Goal: Task Accomplishment & Management: Manage account settings

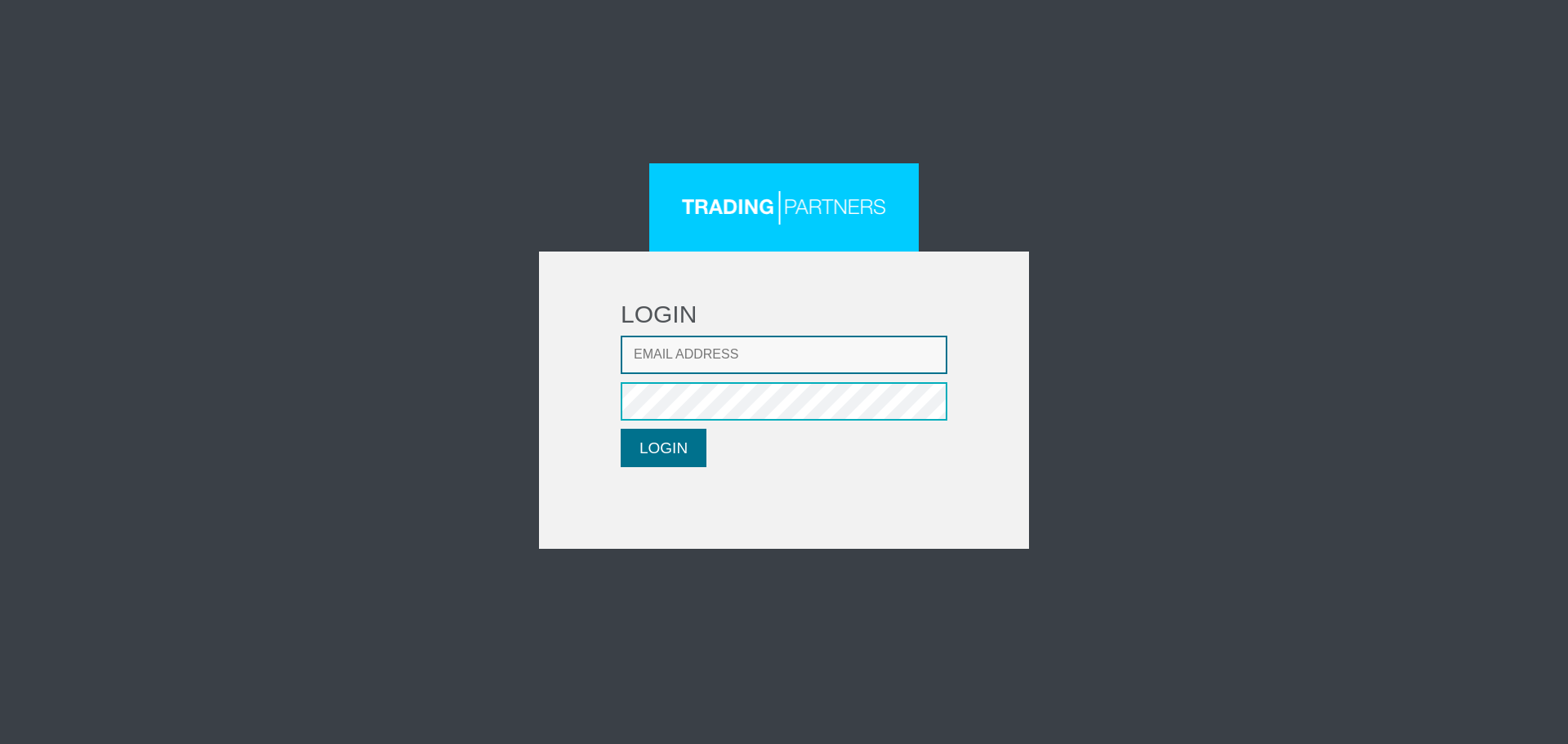
type input "[EMAIL_ADDRESS][DOMAIN_NAME]"
click at [706, 459] on button "LOGIN" at bounding box center [663, 448] width 86 height 38
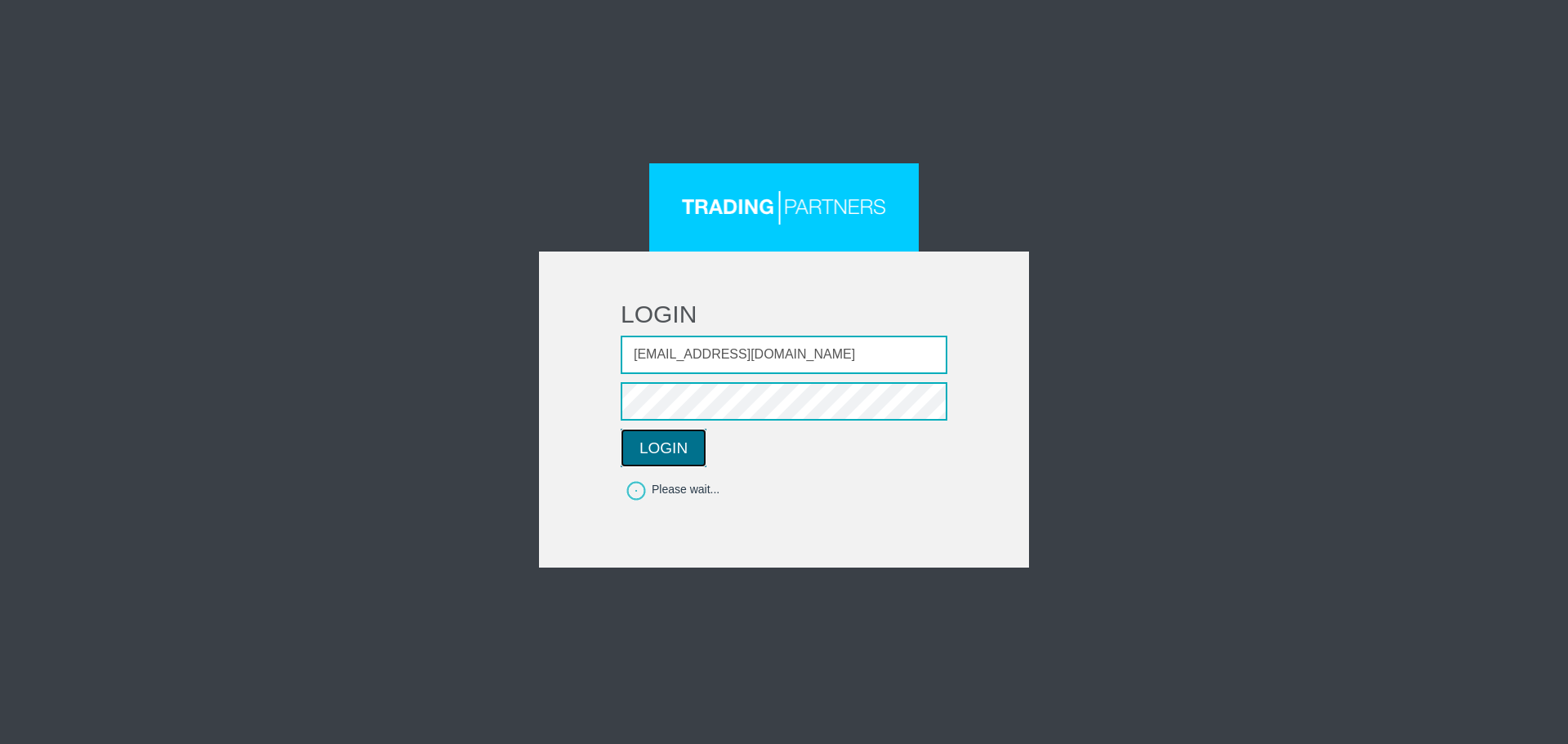
click at [682, 452] on button "LOGIN" at bounding box center [663, 448] width 86 height 38
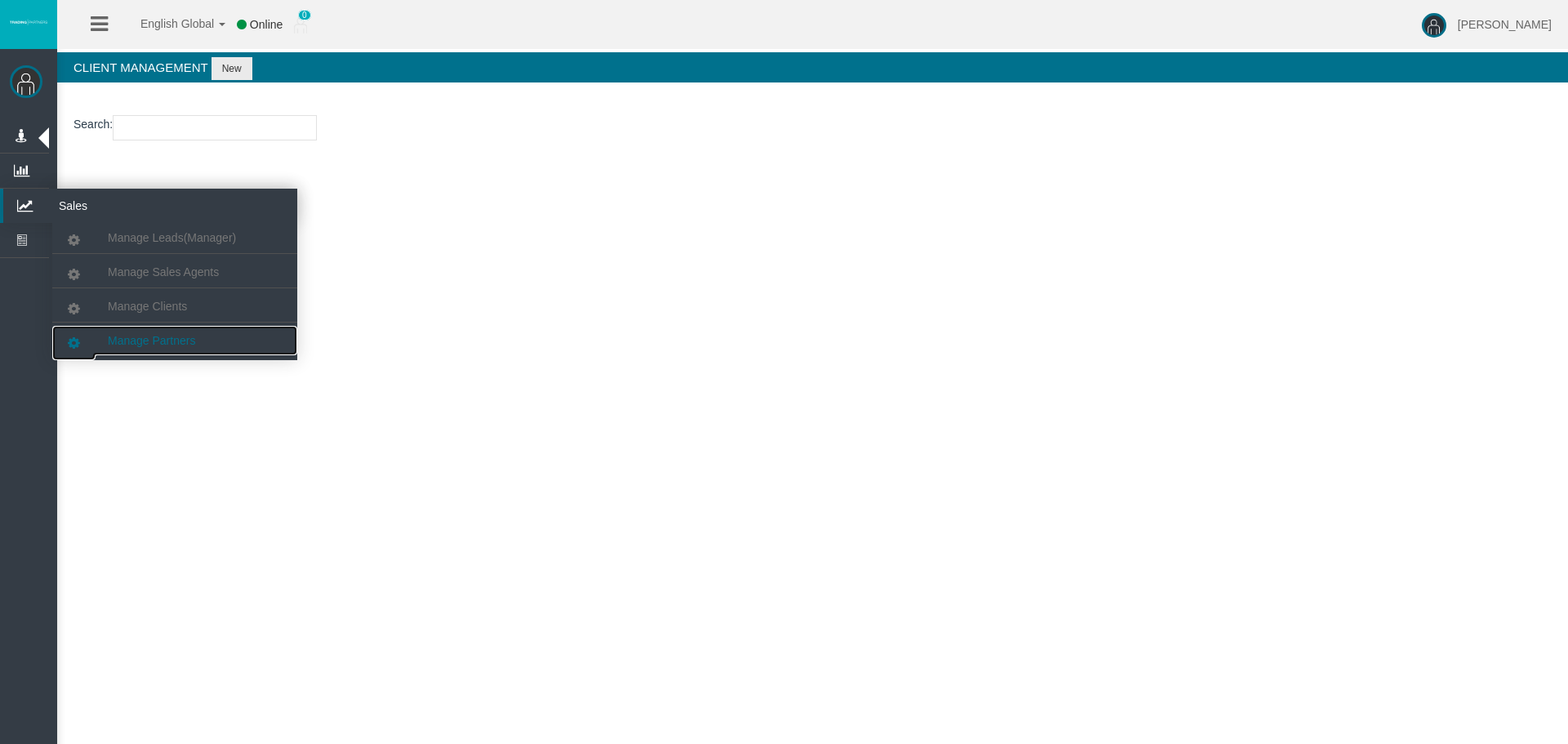
click at [176, 335] on span "Manage Partners" at bounding box center [151, 340] width 87 height 13
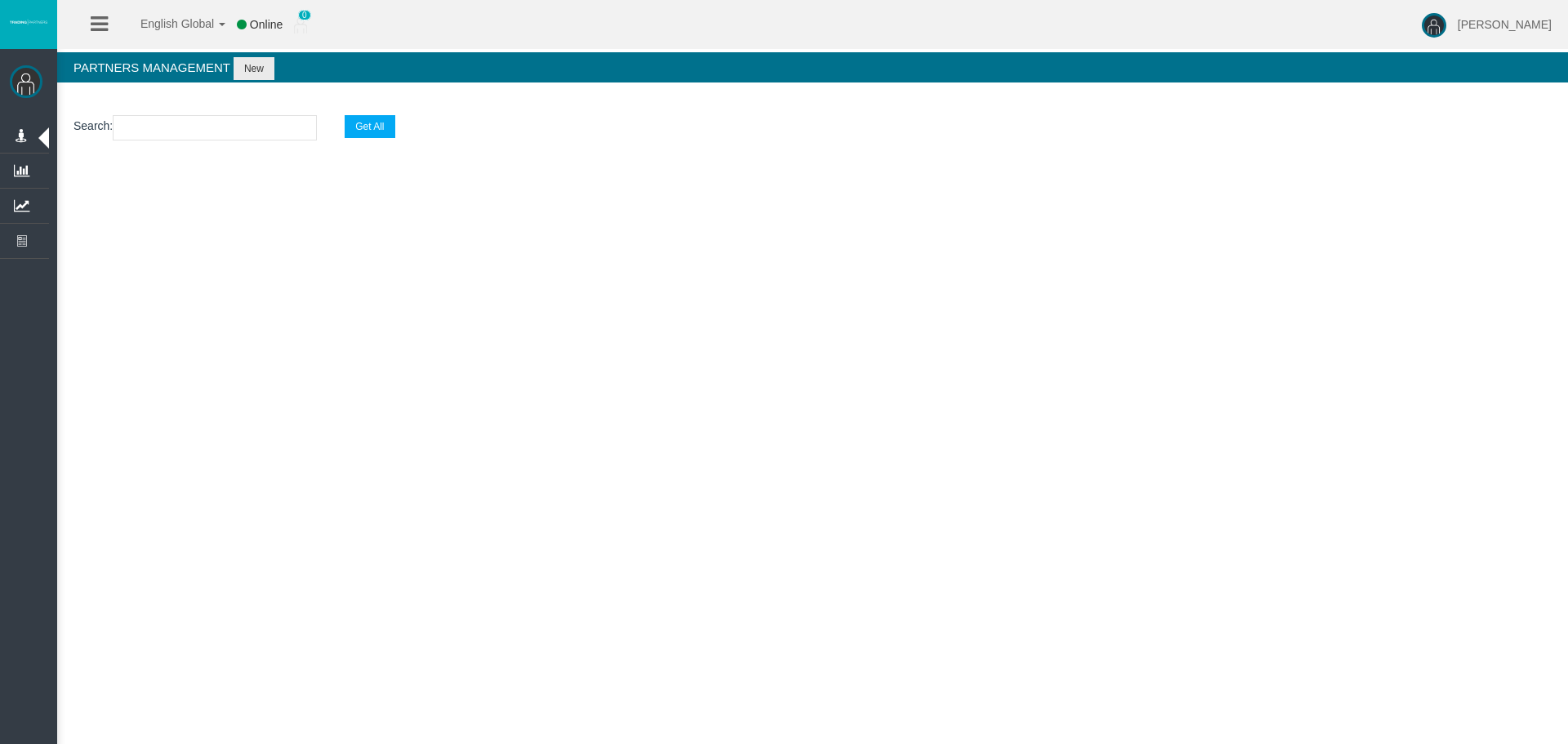
click at [201, 122] on input "text" at bounding box center [215, 127] width 204 height 25
paste input "IB0h1lv"
type input "IB0h1lv"
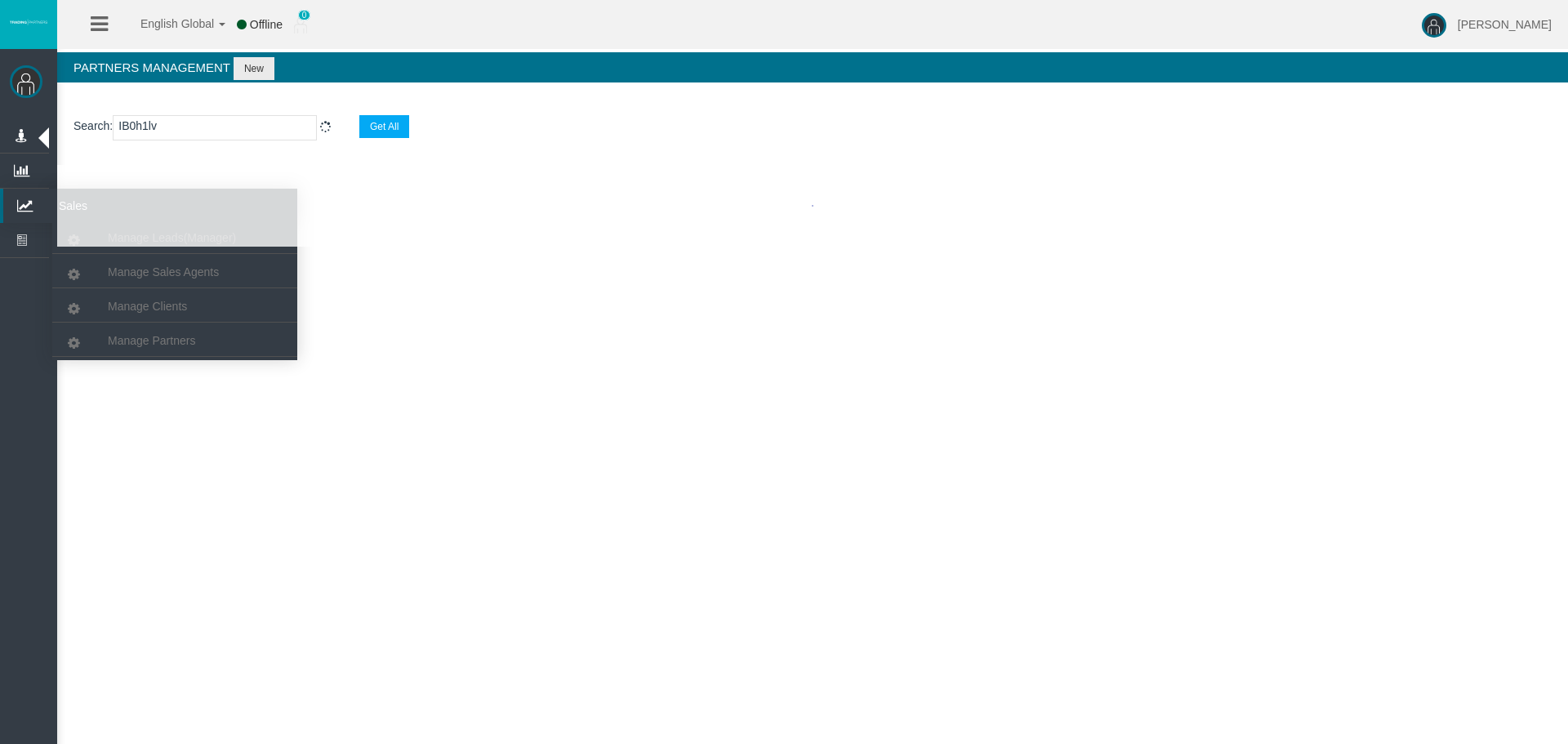
select select "25"
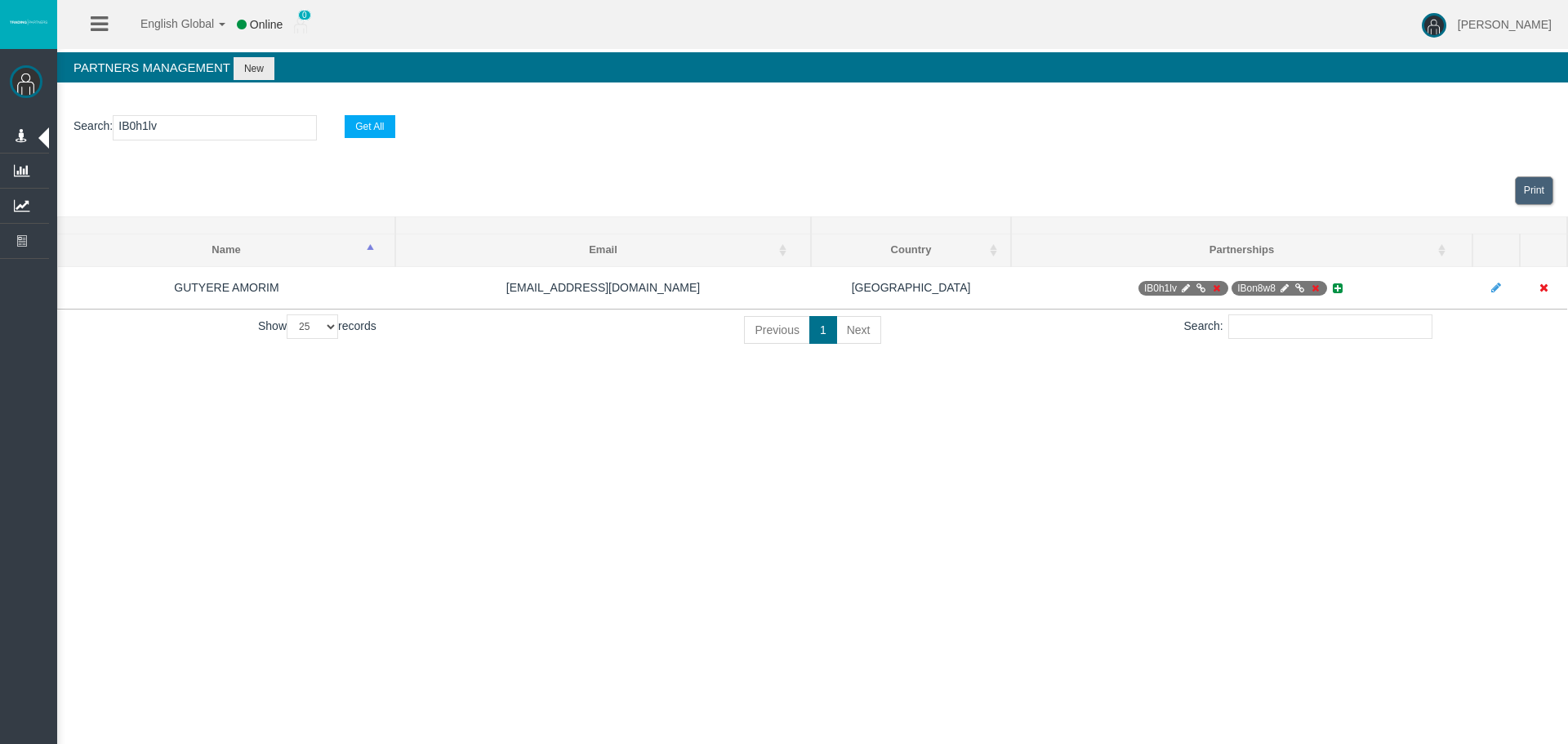
type input "IB0h1lv"
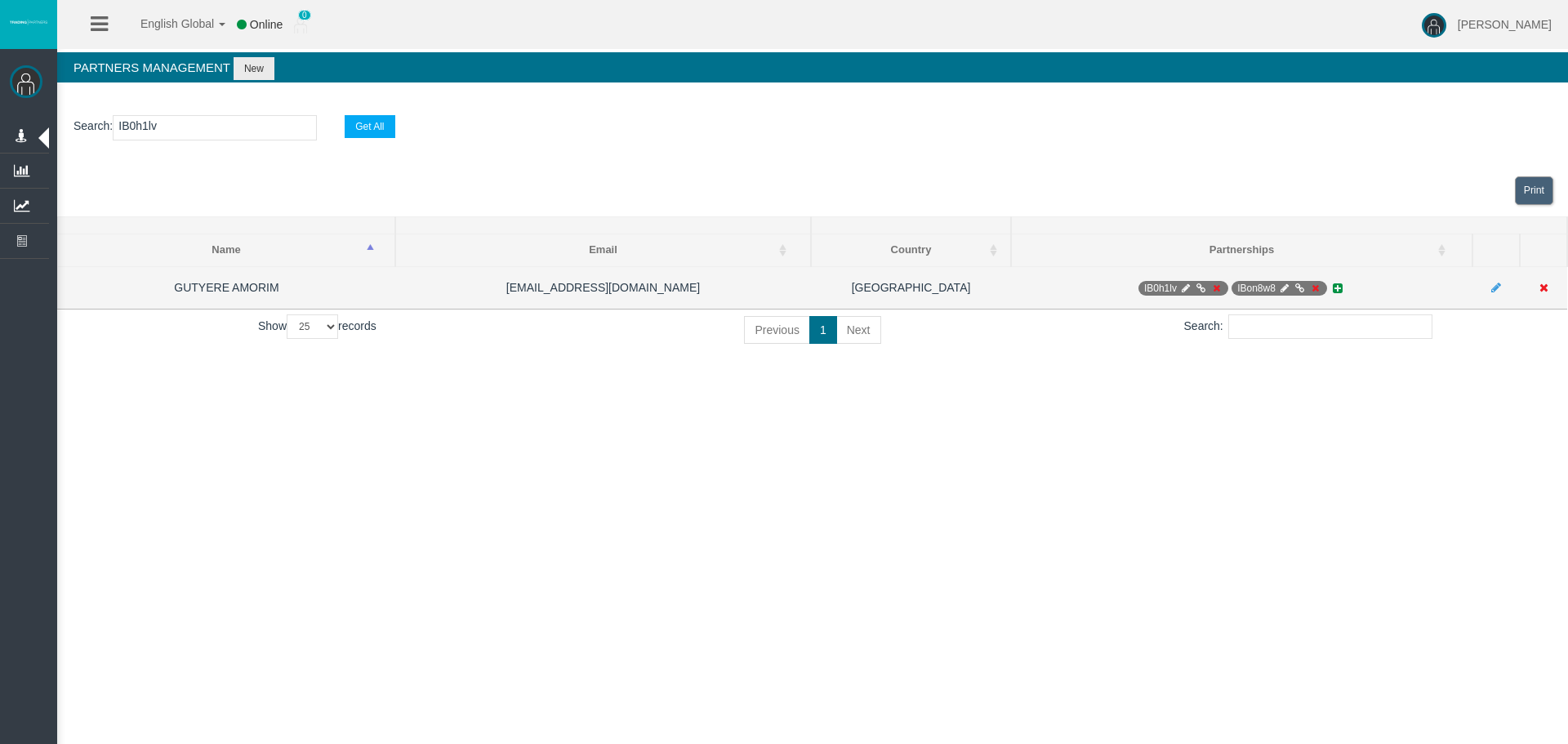
click at [1279, 286] on icon at bounding box center [1284, 288] width 12 height 10
select select "0"
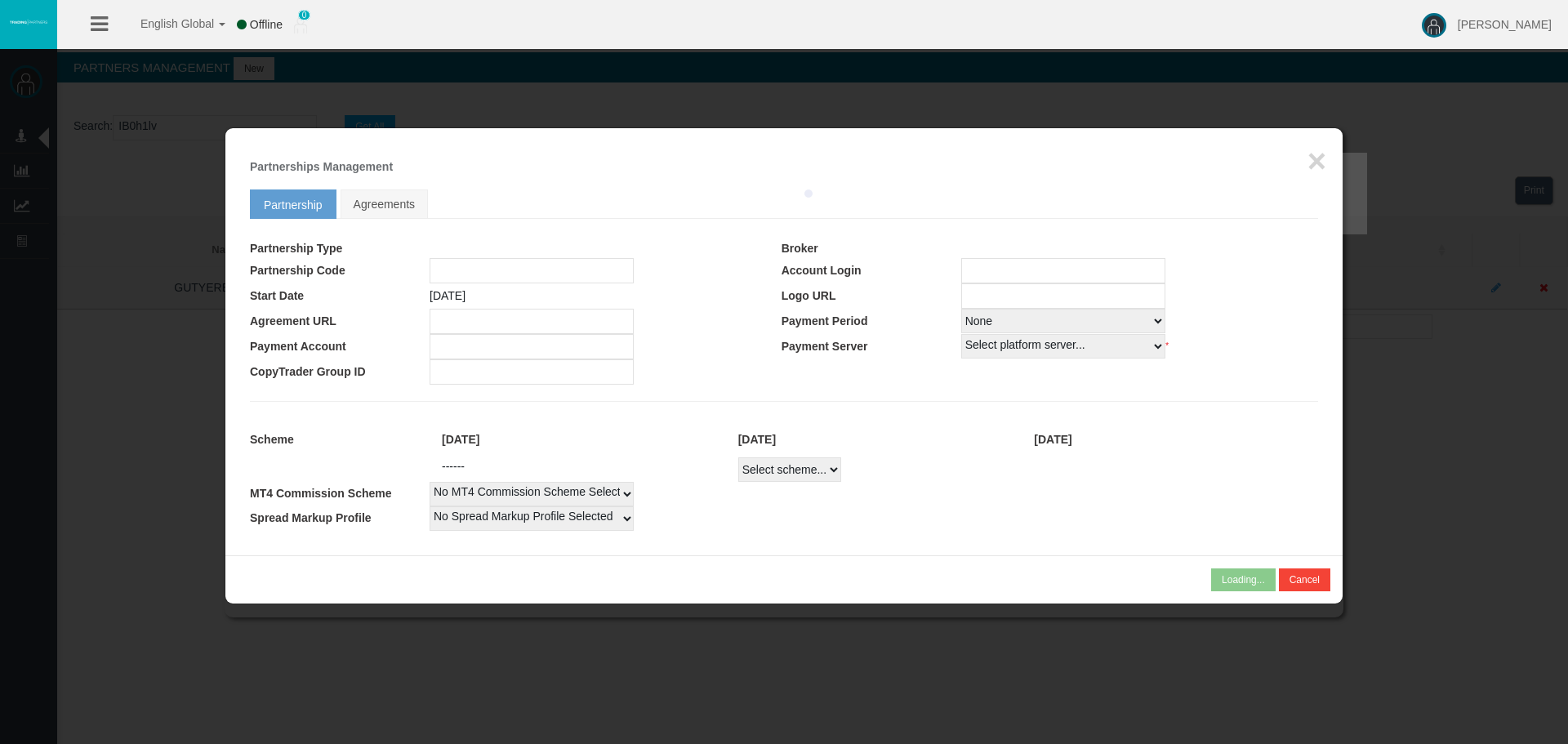
type input "IBon8w8"
type input "19268293"
select select "1"
type input "19268293"
select select "1"
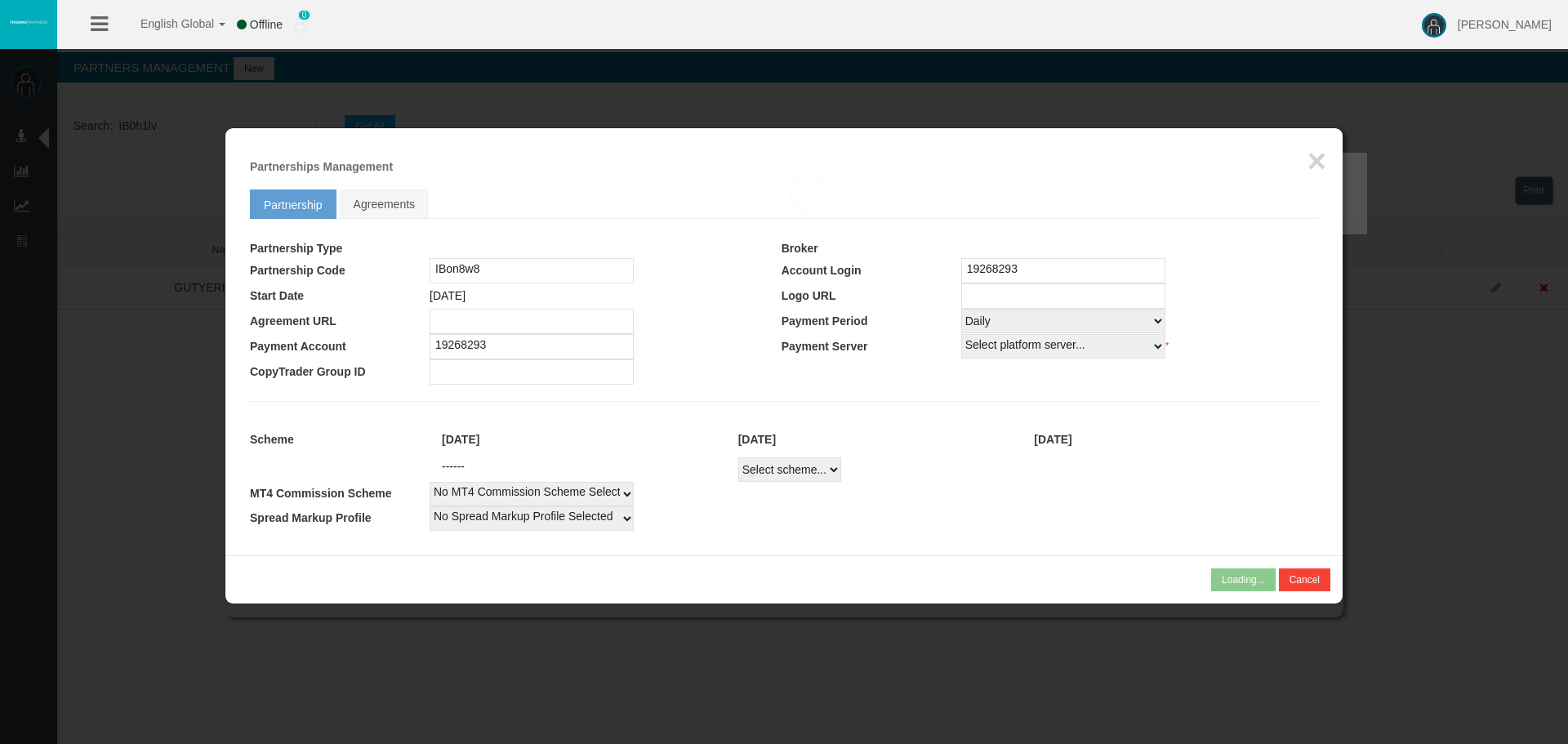
select select
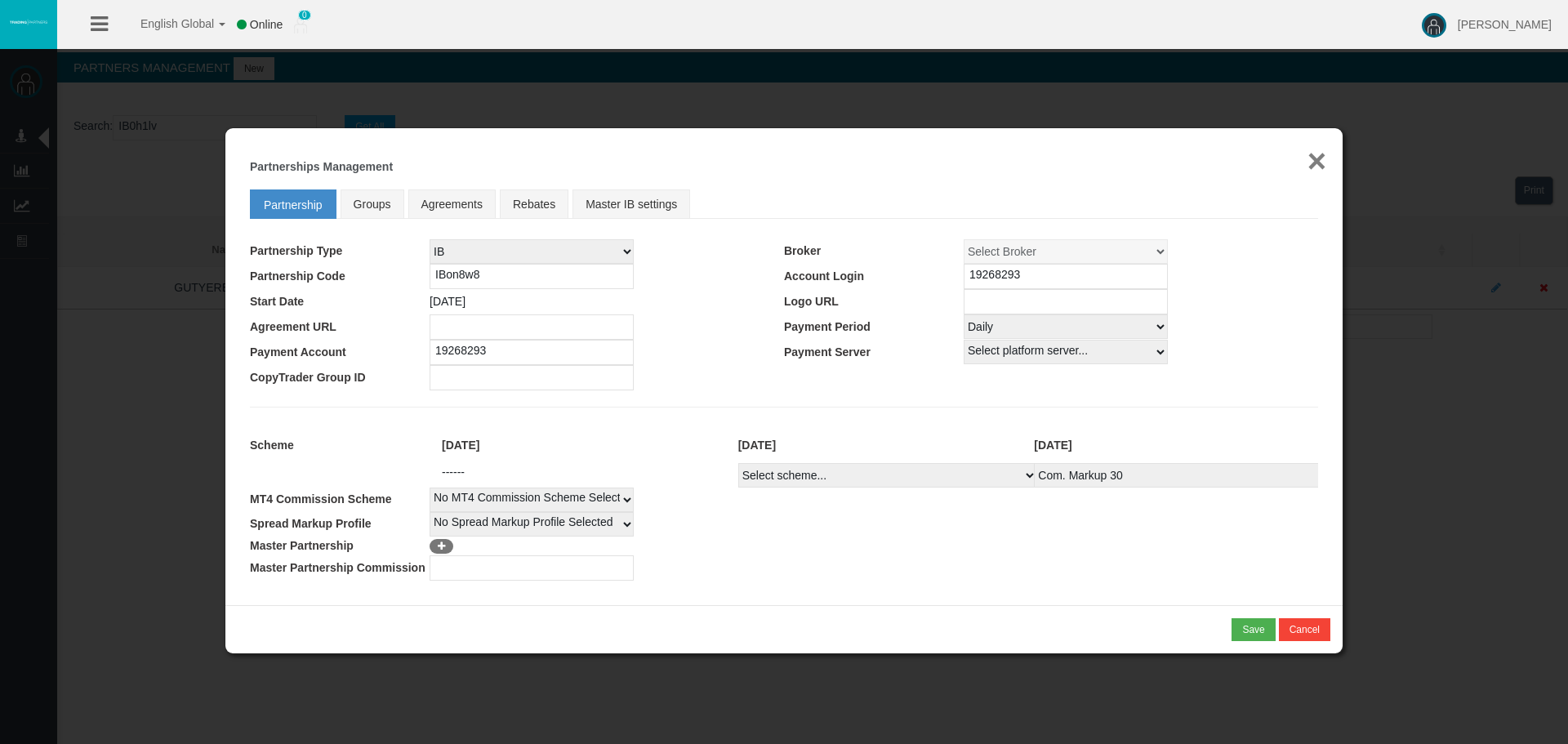
click at [1320, 145] on button "×" at bounding box center [1317, 161] width 19 height 33
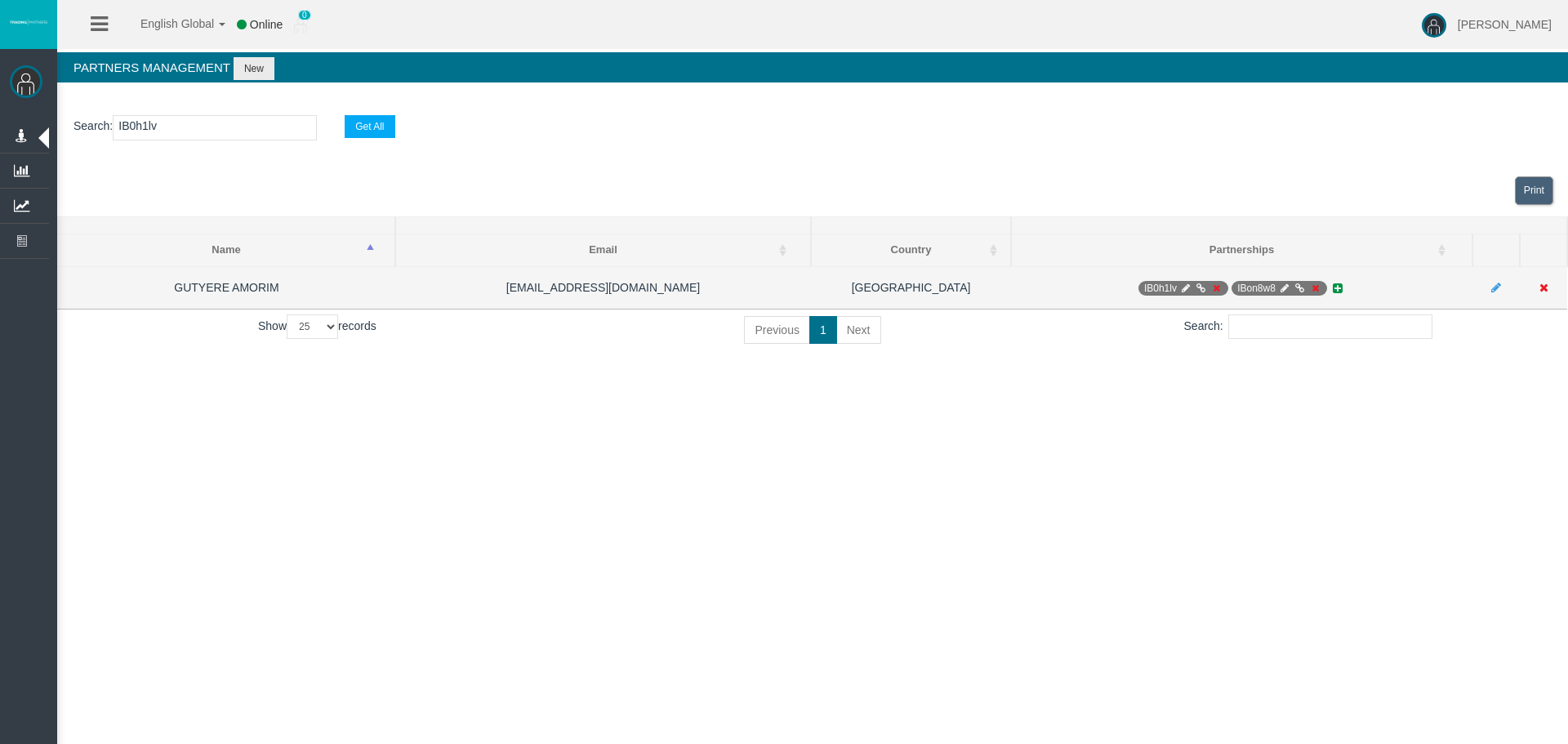
click at [1297, 281] on span "IBon8w8" at bounding box center [1279, 288] width 95 height 15
click at [1297, 287] on icon at bounding box center [1299, 288] width 12 height 10
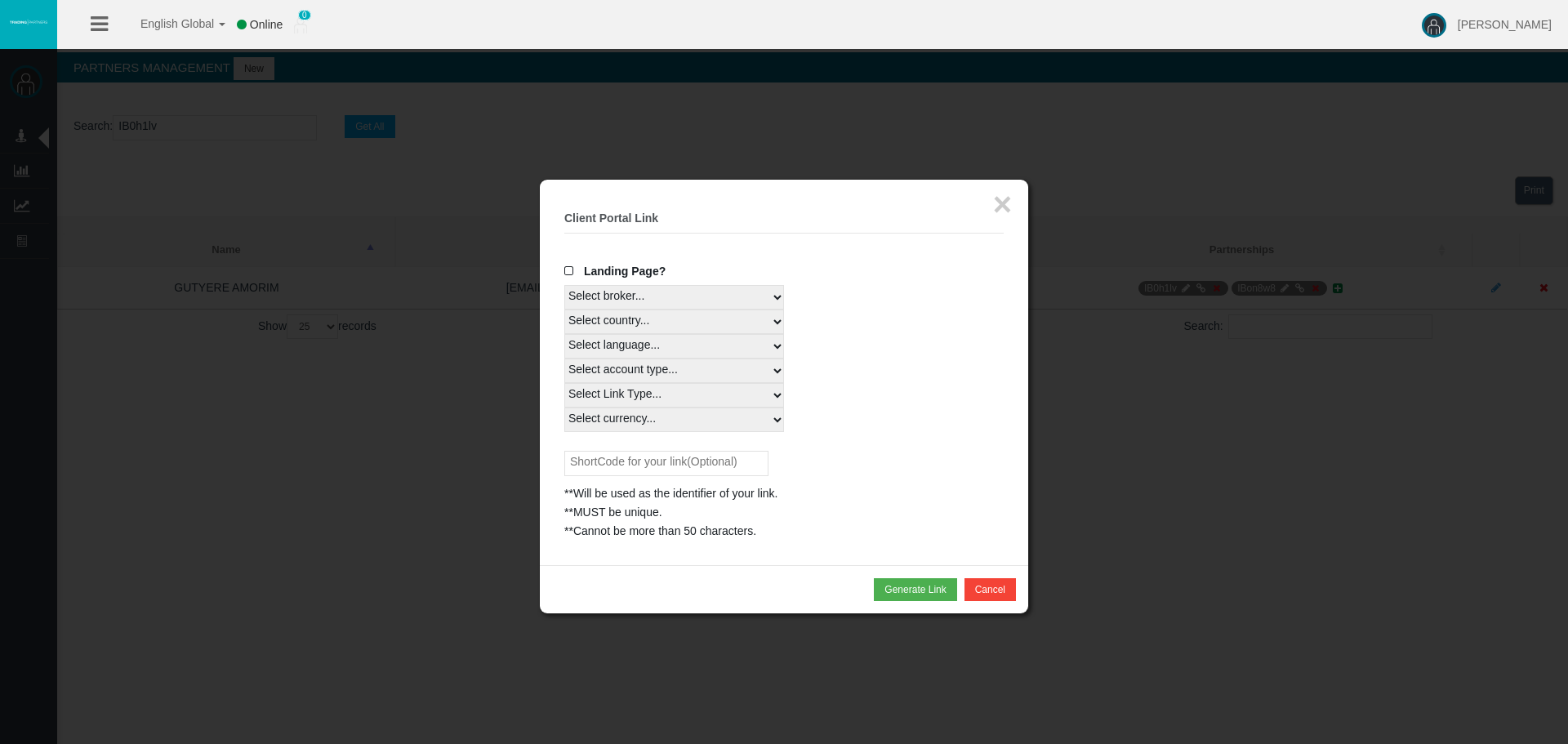
click at [646, 324] on select "Select country... Rest of the World" at bounding box center [674, 321] width 220 height 24
select select
click at [564, 309] on select "Select country... Rest of the World" at bounding box center [674, 321] width 220 height 24
click at [660, 333] on select "Select country... Rest of the World" at bounding box center [674, 321] width 220 height 24
click at [867, 358] on div "Select language... English Japanese Chinese Portuguese Spanish Czech German Fre…" at bounding box center [783, 346] width 439 height 24
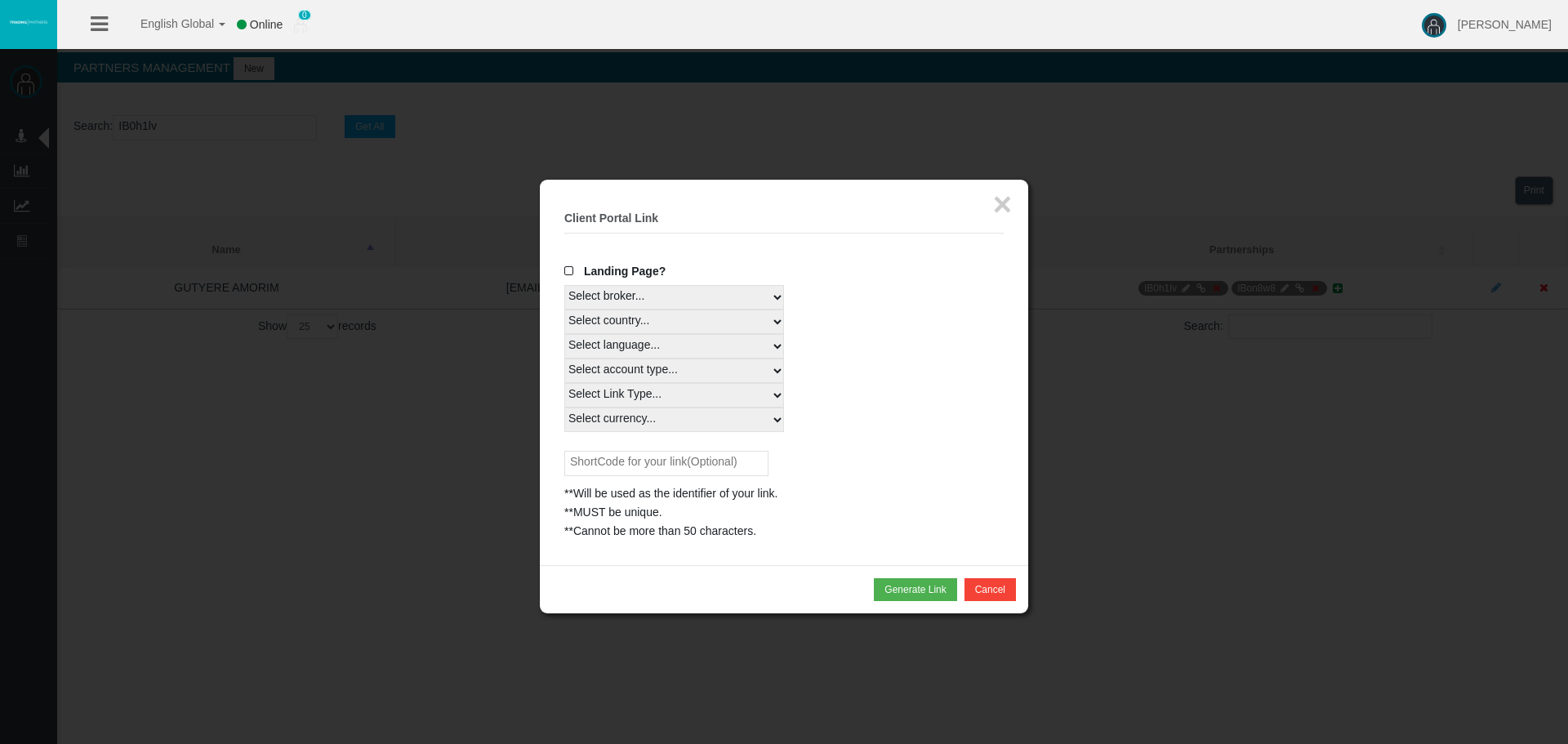
click at [644, 344] on select "Select language... English Japanese Chinese Portuguese Spanish Czech German Fre…" at bounding box center [674, 346] width 220 height 24
select select
click at [564, 333] on select "Select language... English Japanese Chinese Portuguese Spanish Czech German Fre…" at bounding box center [674, 346] width 220 height 24
click at [660, 372] on select "Select account type... All Platforms MT4 LiveFloatingSpreadAccount" at bounding box center [674, 371] width 220 height 24
select select
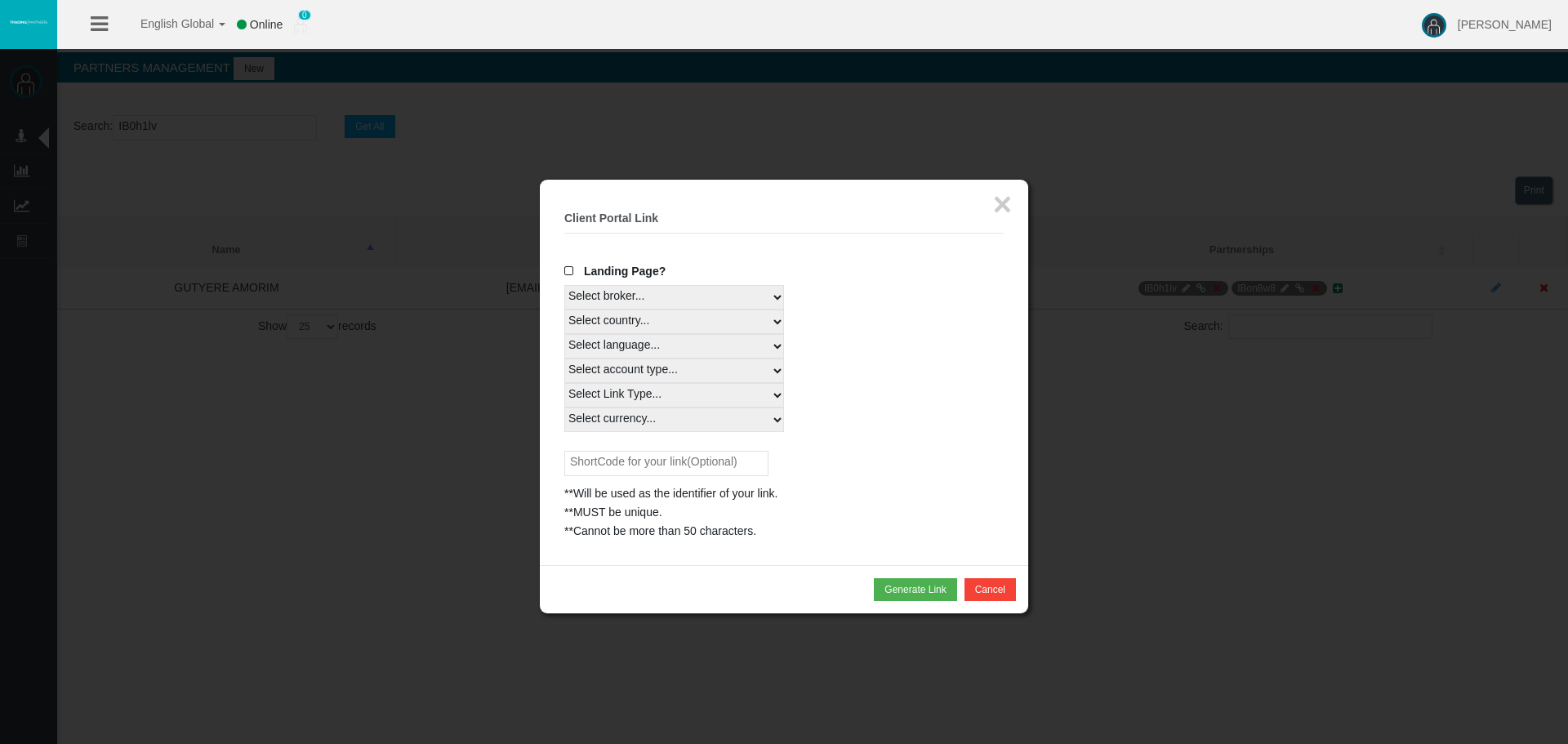
click at [564, 359] on select "Select account type... All Platforms MT4 LiveFloatingSpreadAccount" at bounding box center [674, 371] width 220 height 24
click at [668, 391] on select "Select Link Type... Real" at bounding box center [674, 395] width 220 height 24
click at [948, 349] on div "Select language... English Japanese Chinese Portuguese Spanish Czech German Fre…" at bounding box center [783, 346] width 439 height 24
click at [1002, 204] on button "×" at bounding box center [1002, 204] width 19 height 33
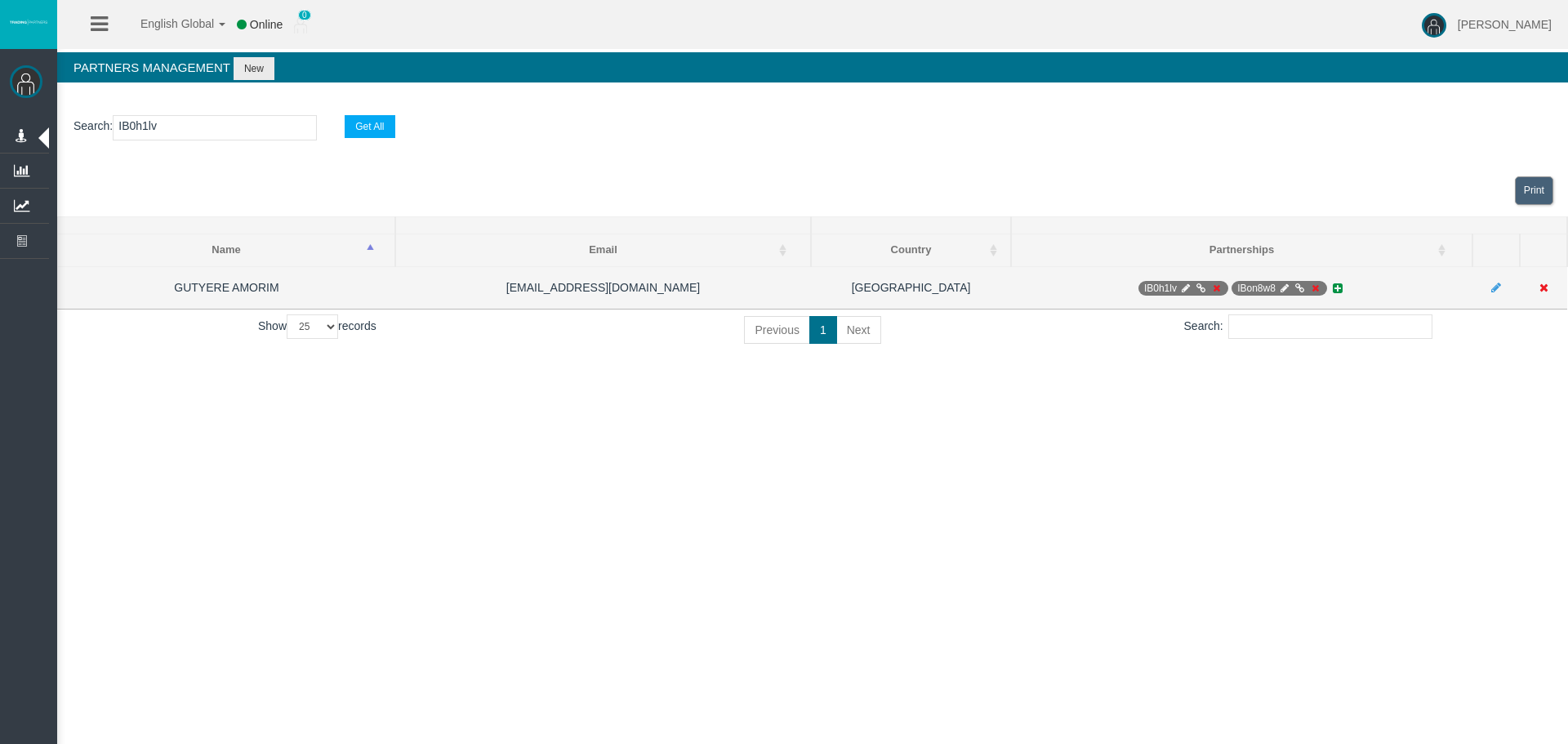
click at [1198, 286] on icon at bounding box center [1201, 288] width 12 height 10
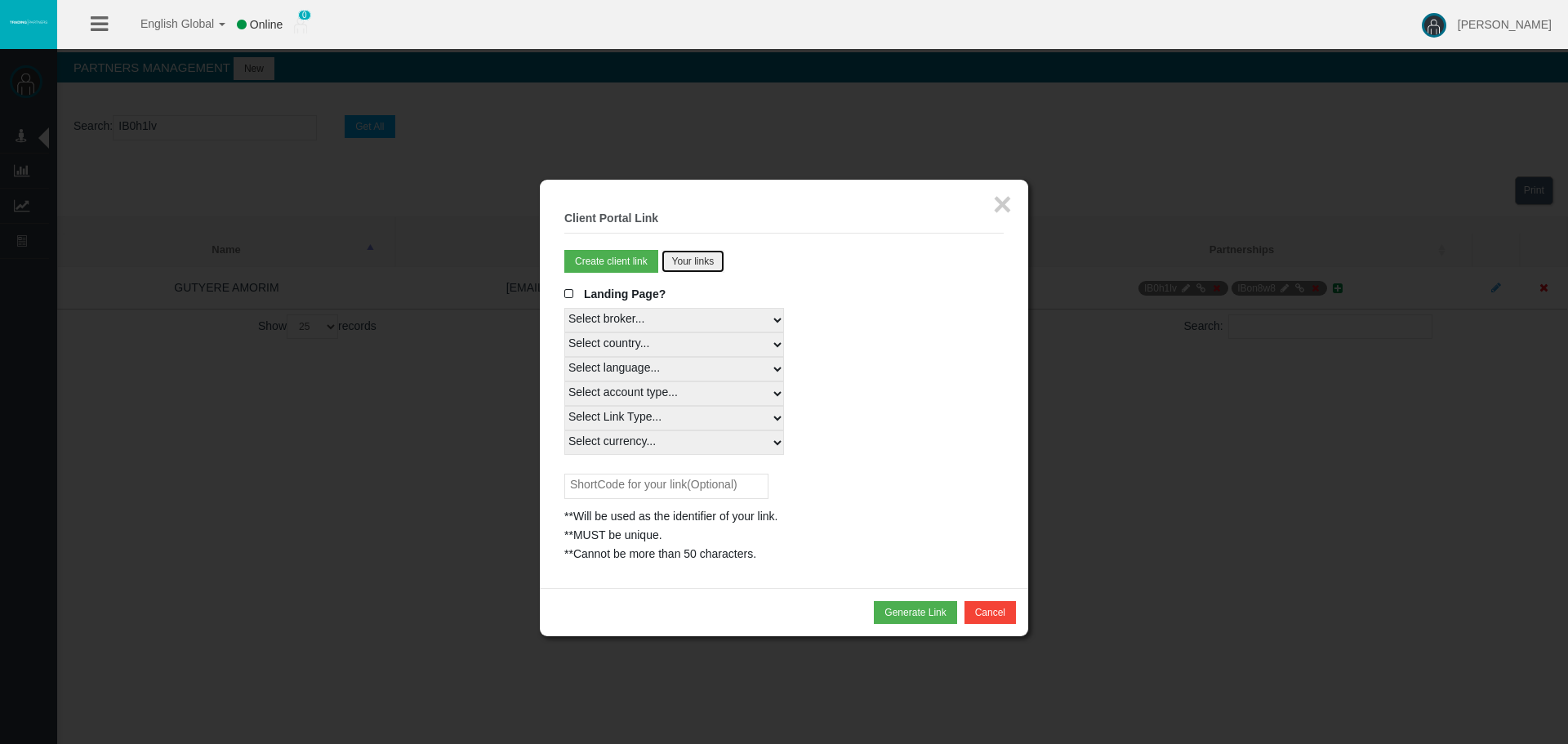
click at [664, 254] on button "Your links" at bounding box center [693, 261] width 64 height 23
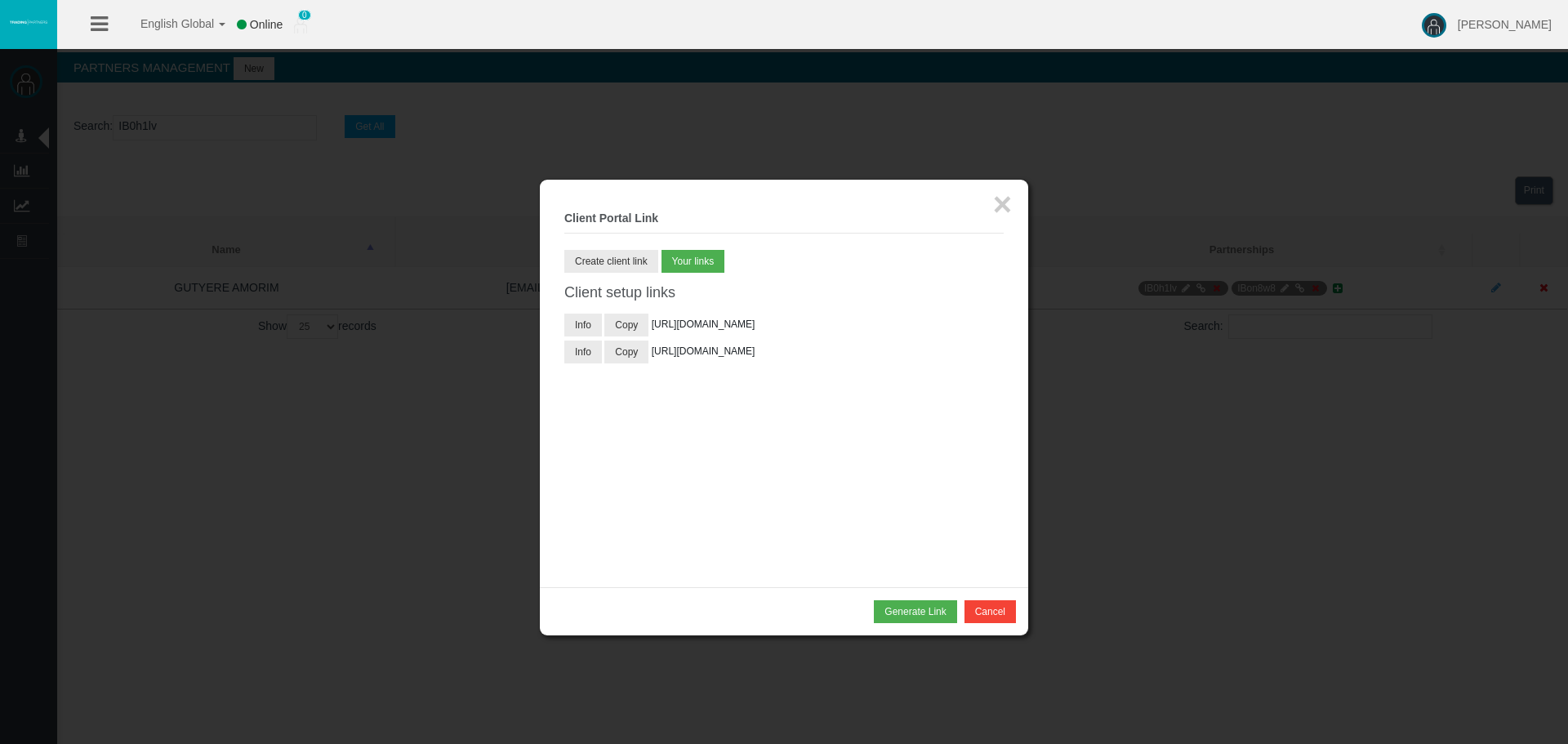
click at [612, 243] on fieldset "× Client Portal Link Create client link Create partner link Your links Master I…" at bounding box center [783, 384] width 439 height 359
click at [612, 261] on button "Create client link" at bounding box center [611, 261] width 94 height 23
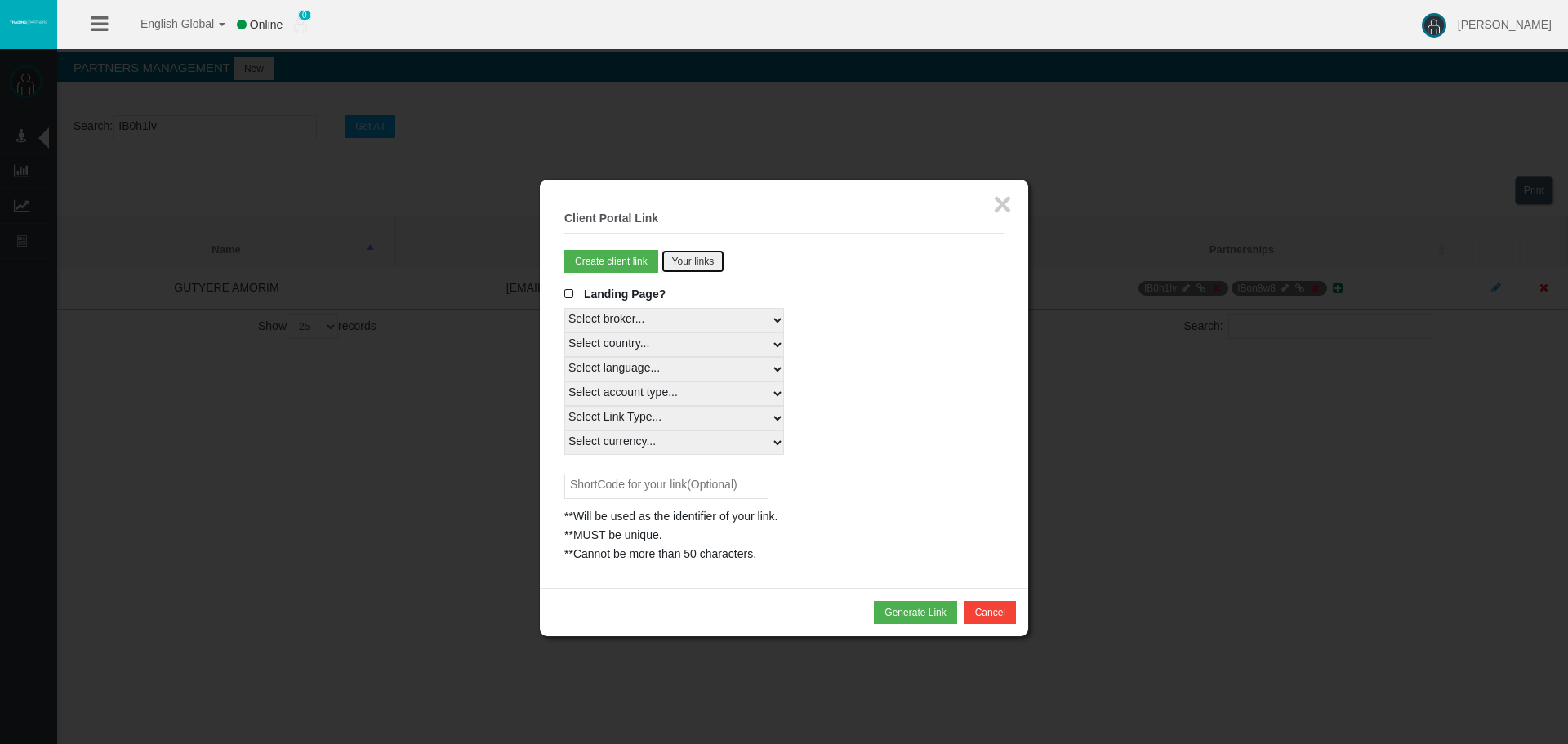
click at [711, 258] on button "Your links" at bounding box center [693, 261] width 64 height 23
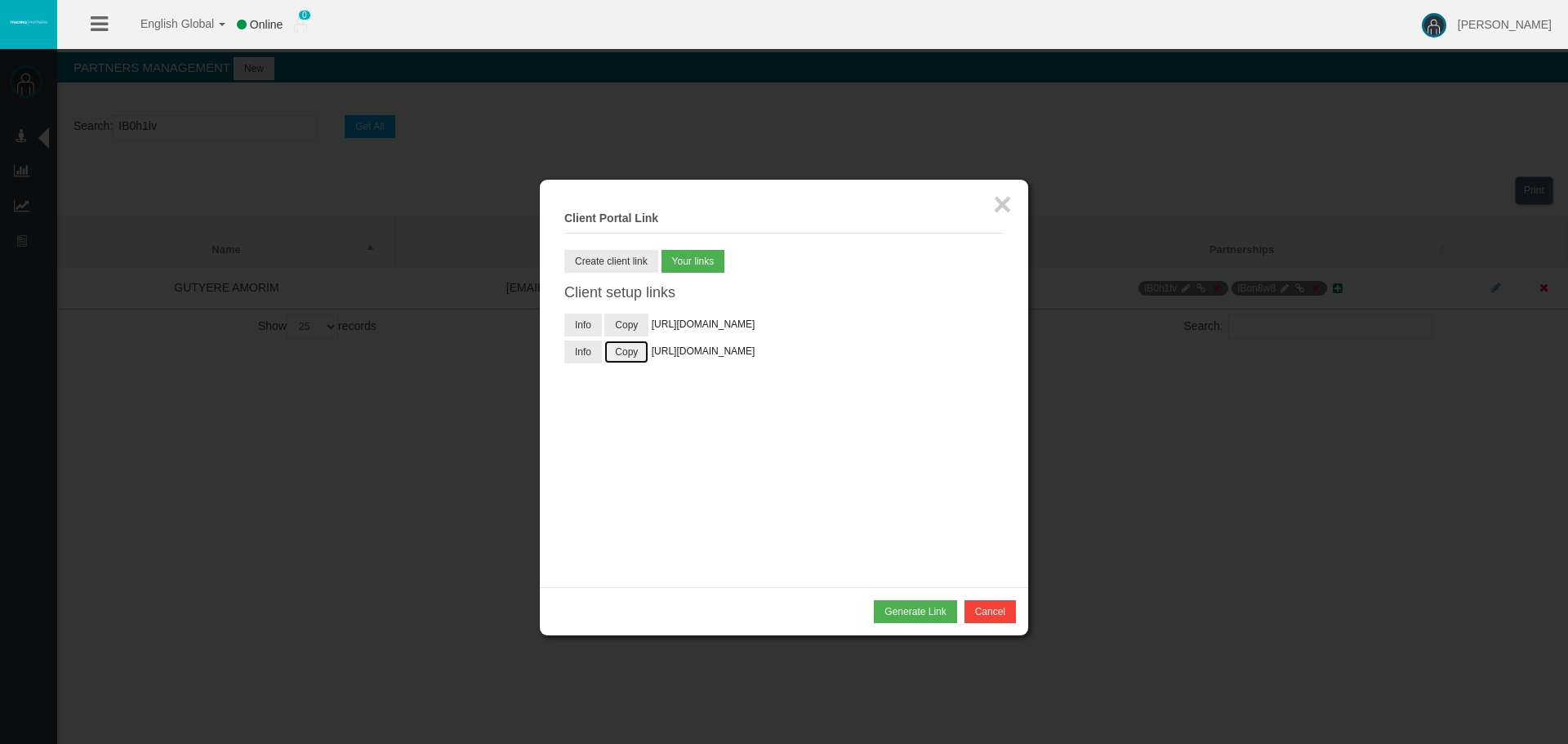
click at [616, 363] on button "Copy" at bounding box center [625, 352] width 44 height 23
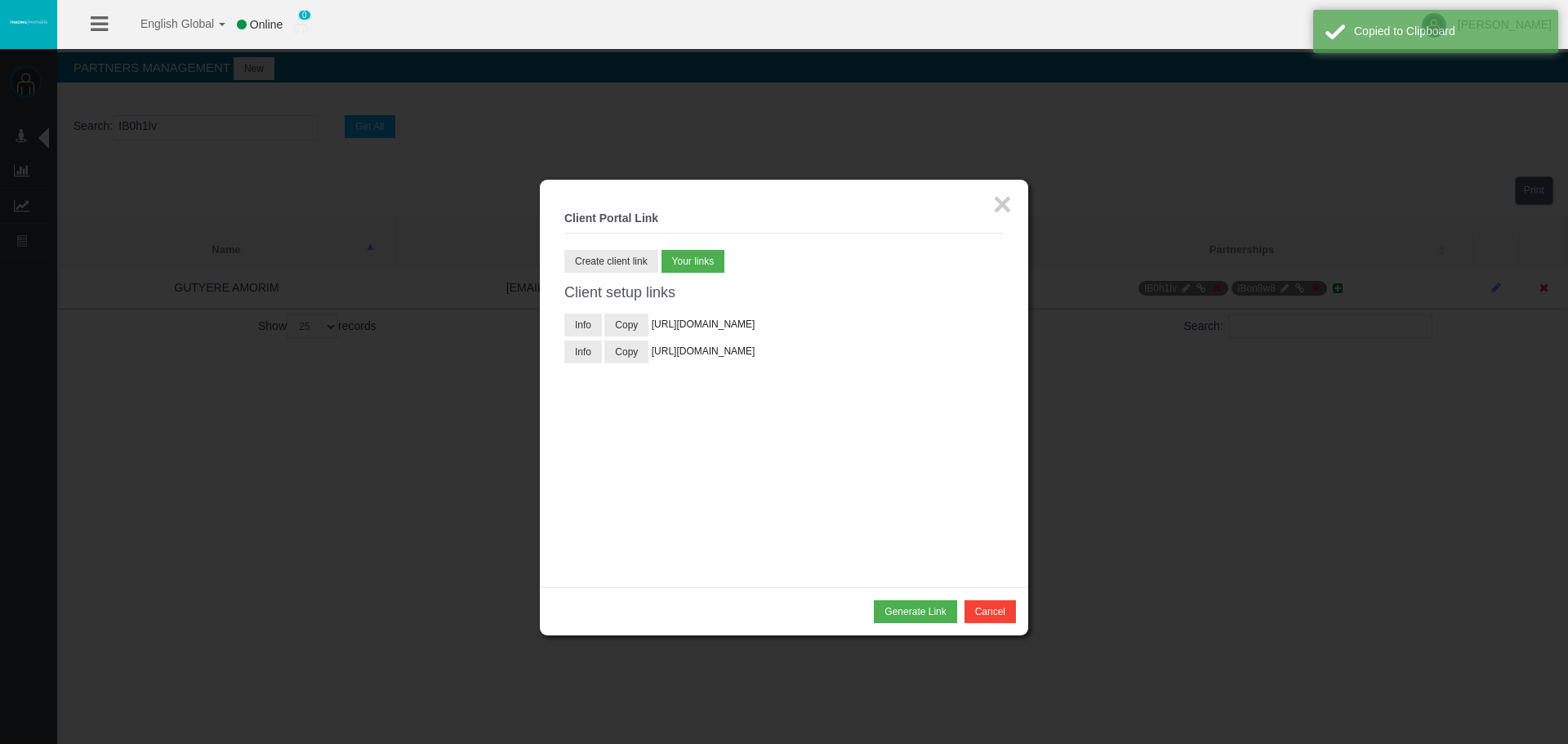
click at [703, 476] on div at bounding box center [783, 501] width 439 height 122
click at [715, 357] on span "https://www.t4trade.com/pt/register?pCode=Sanduk&utm_source=19268107&utm_medium…" at bounding box center [703, 351] width 104 height 11
copy span "19268107"
click at [1001, 205] on button "×" at bounding box center [1002, 204] width 19 height 33
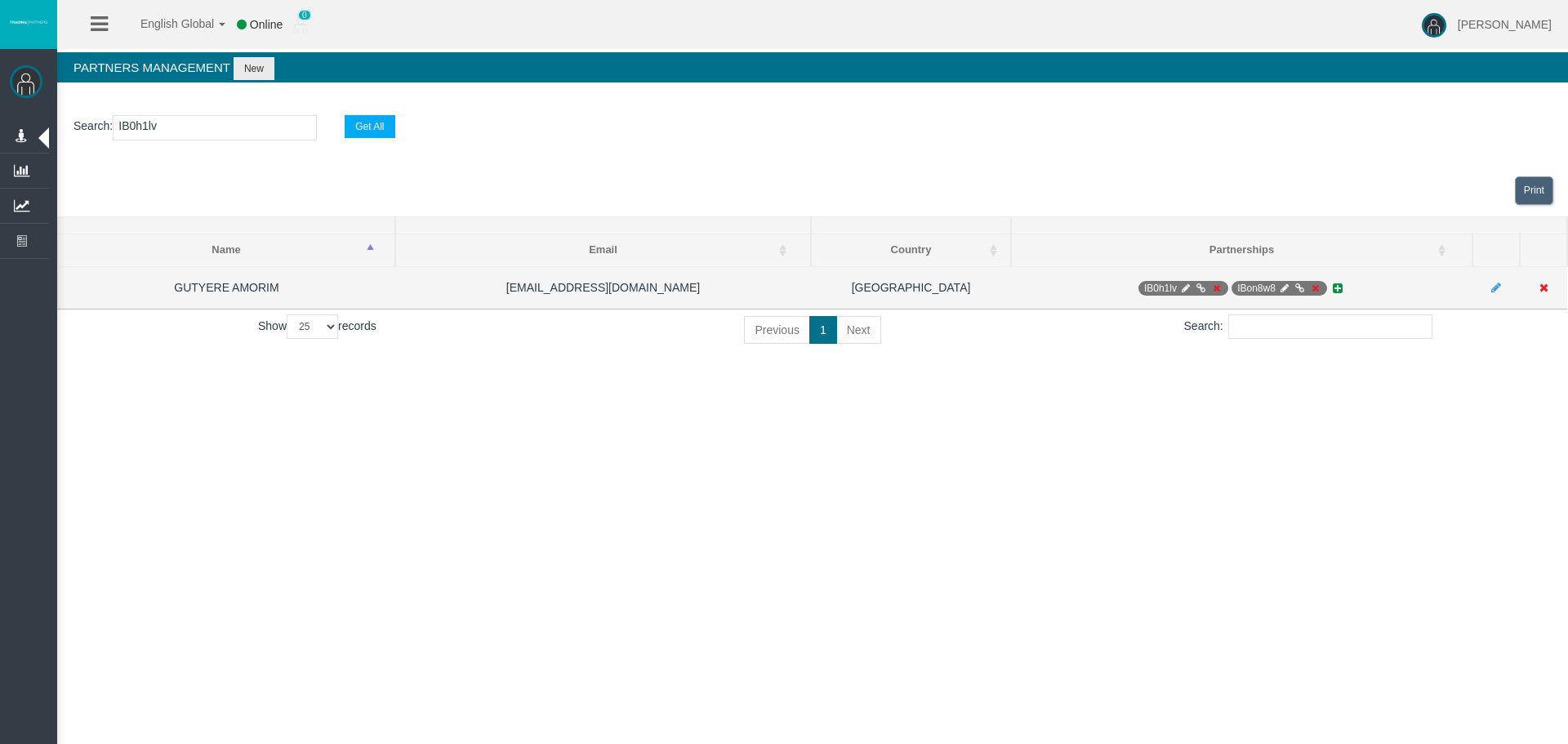
drag, startPoint x: 102, startPoint y: 299, endPoint x: 100, endPoint y: 288, distance: 11.2
click at [102, 299] on td "GUTYERE AMORIM" at bounding box center [227, 287] width 338 height 42
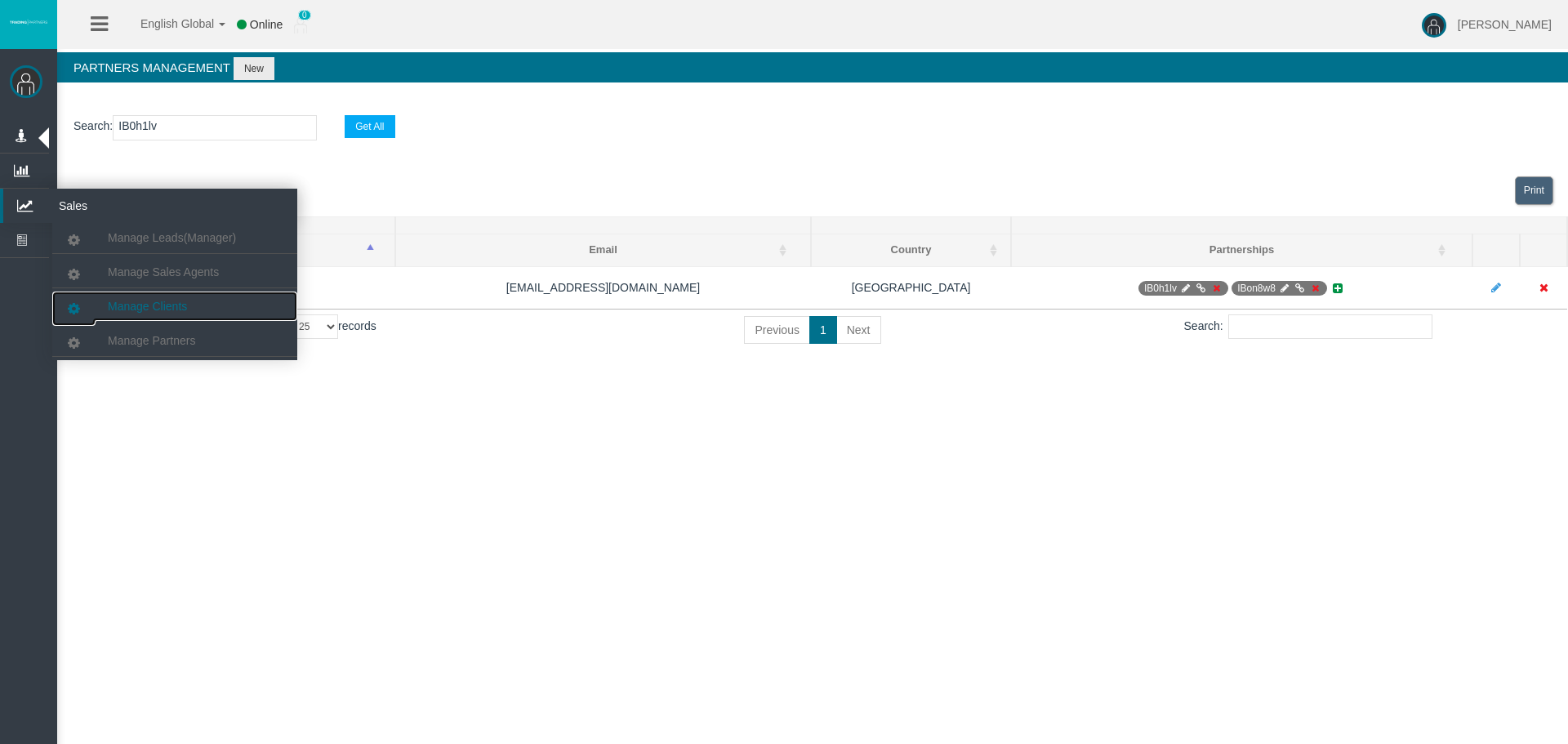
click at [162, 298] on link "Manage Clients" at bounding box center [174, 306] width 245 height 29
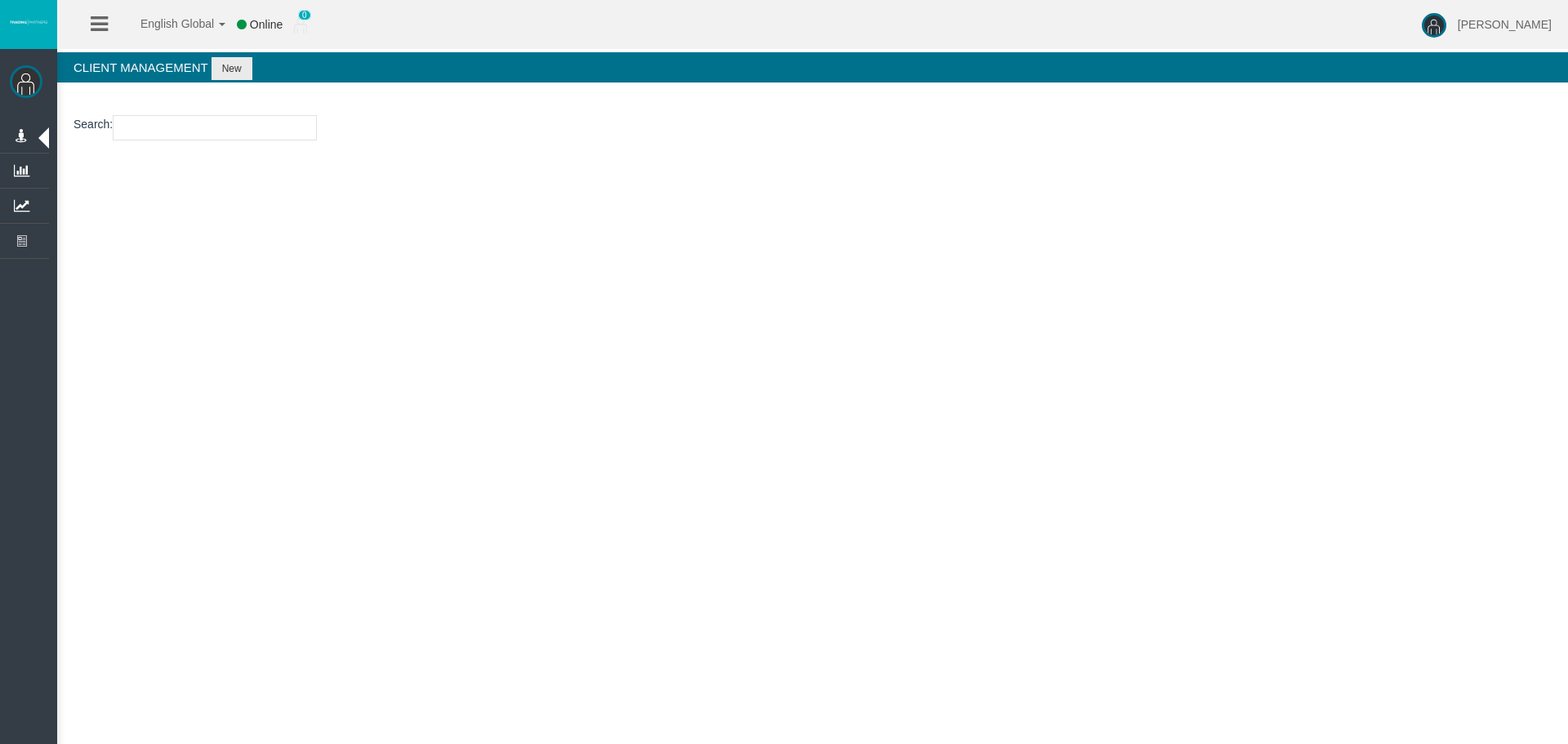
click at [184, 133] on input "number" at bounding box center [215, 127] width 204 height 25
paste input "26103639"
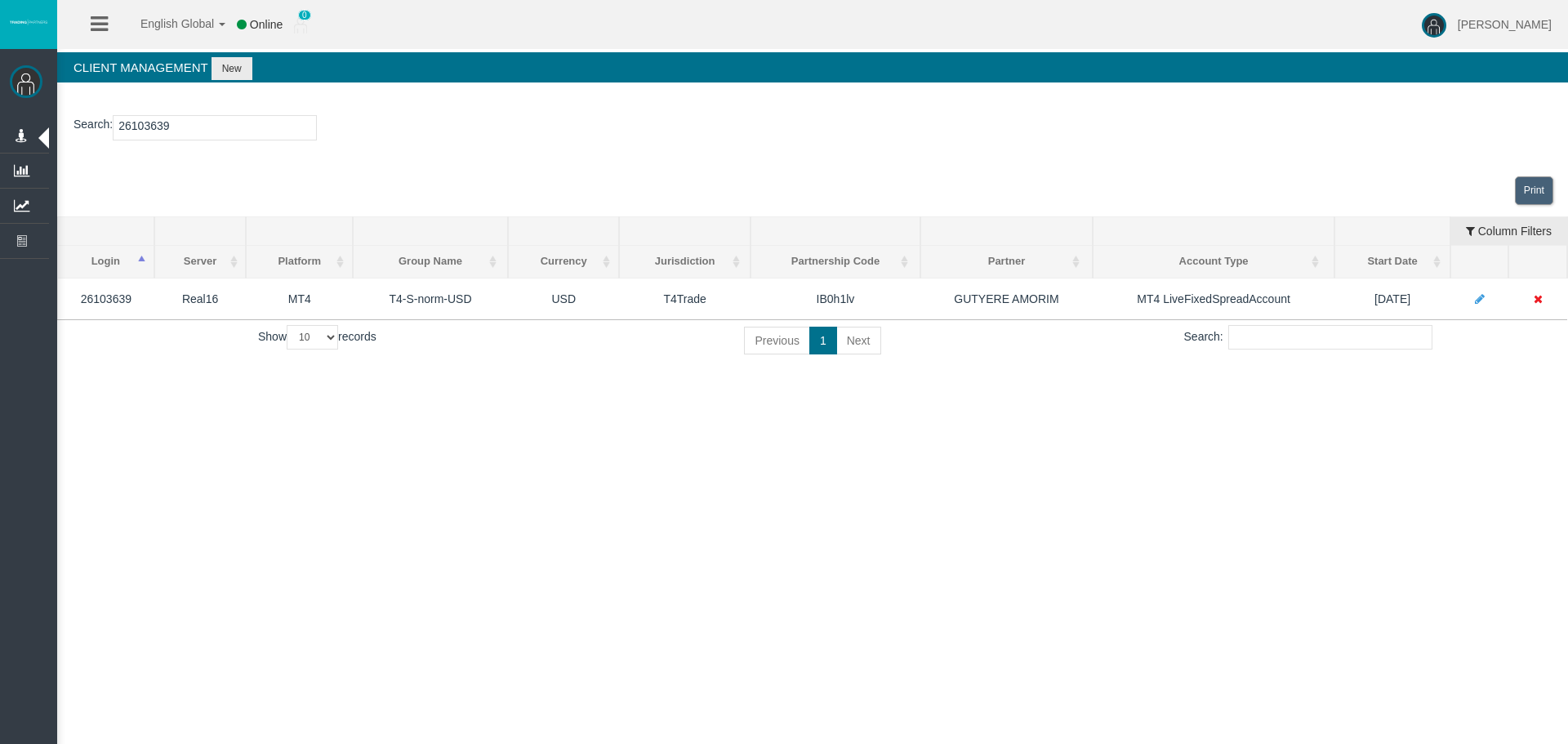
type input "26103639"
click at [1131, 355] on div "Show 10 25 50 100 records Previous 1 Next Search:" at bounding box center [812, 343] width 1486 height 36
click at [1058, 479] on div "English Global 简体中文 English Global 日本語 한국어 Online 0 Loizos Matthaiou Help Log O…" at bounding box center [784, 372] width 1568 height 744
click at [995, 438] on div "English Global 简体中文 English Global 日本語 한국어 Online 0 Loizos Matthaiou Help Log O…" at bounding box center [784, 372] width 1568 height 744
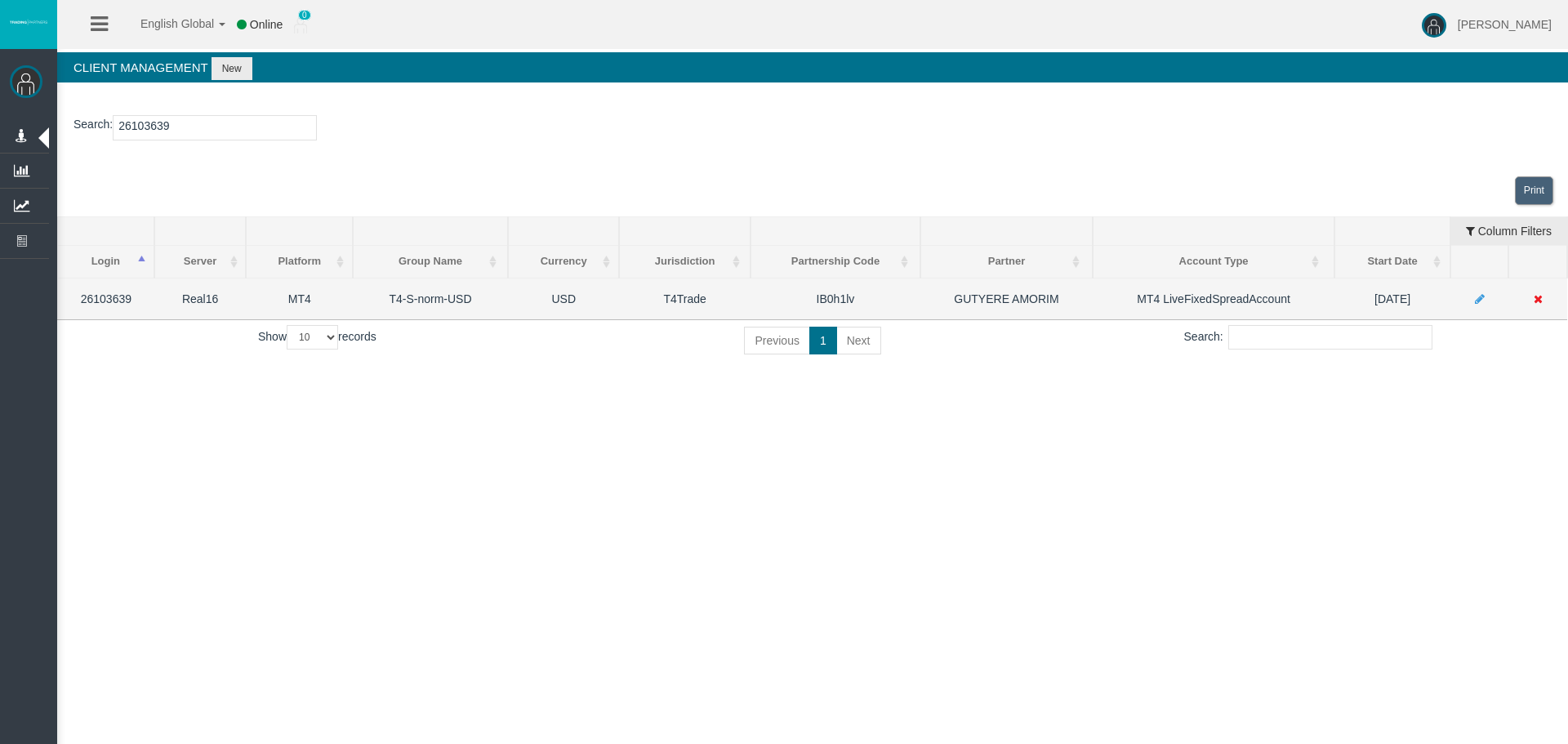
click at [839, 295] on td "IB0h1lv" at bounding box center [835, 298] width 170 height 42
copy td "IB0h1lv"
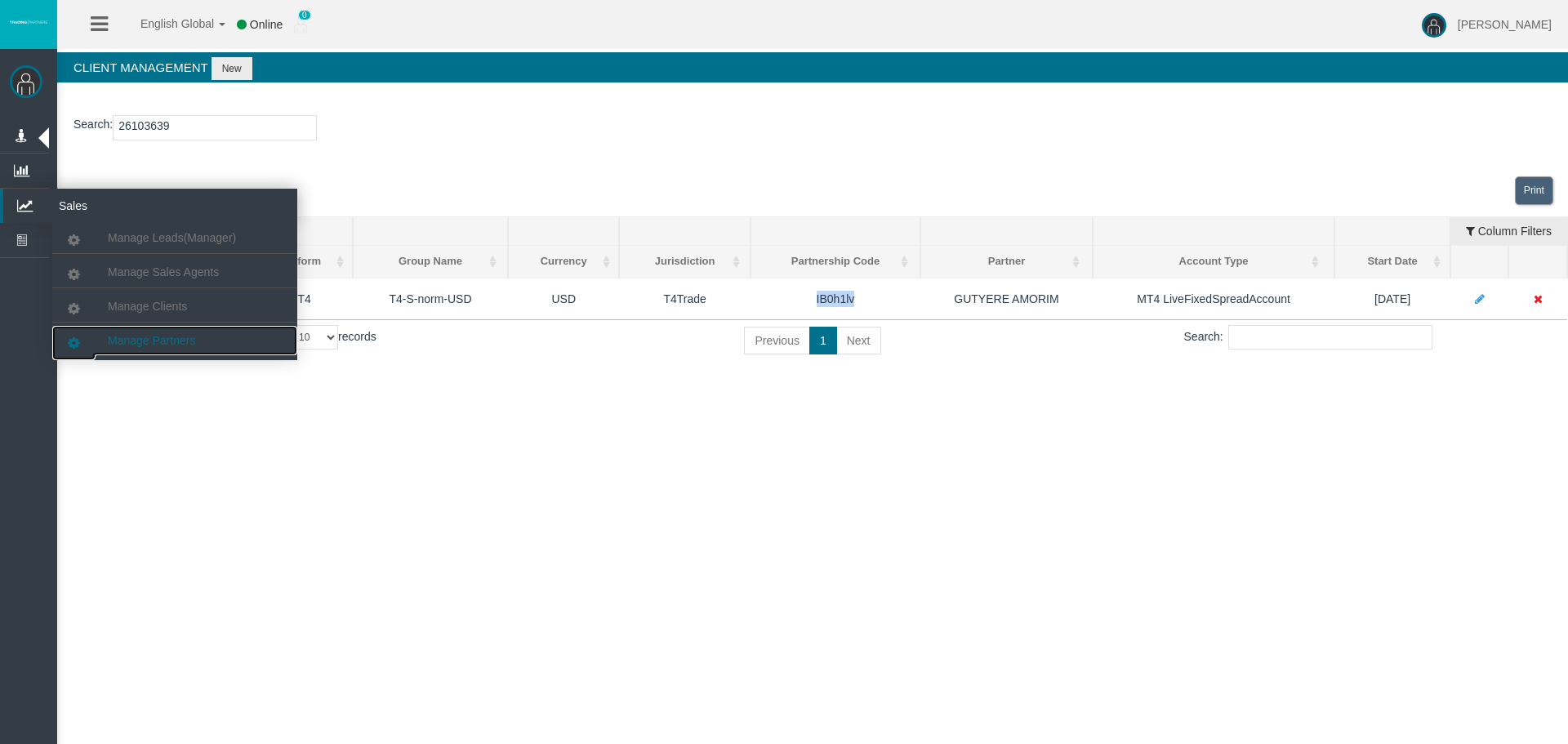
click at [139, 327] on link "Manage Partners" at bounding box center [174, 340] width 245 height 29
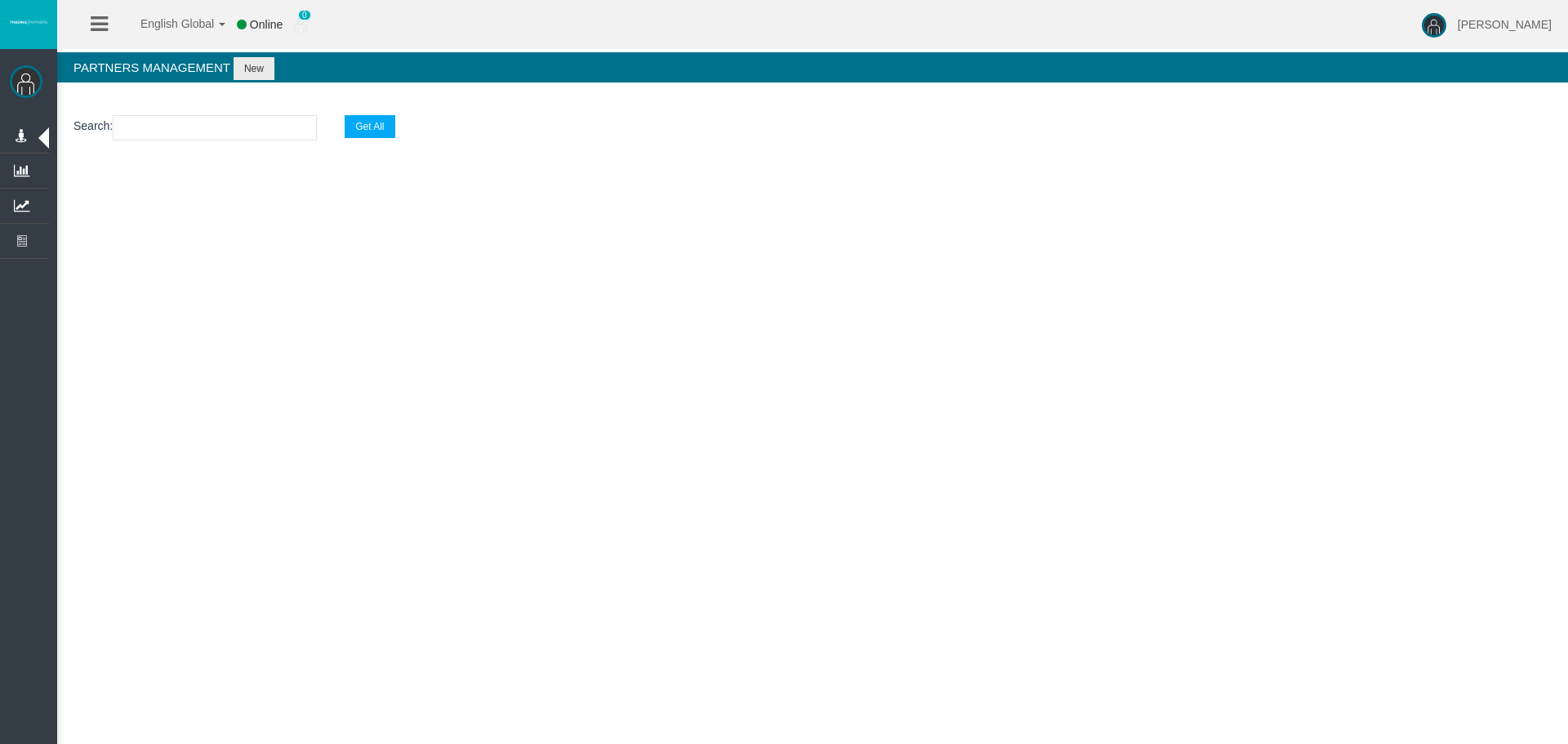
click at [308, 134] on input "text" at bounding box center [215, 127] width 204 height 25
paste input "IB0h1lv"
type input "IB0h1lv"
select select "25"
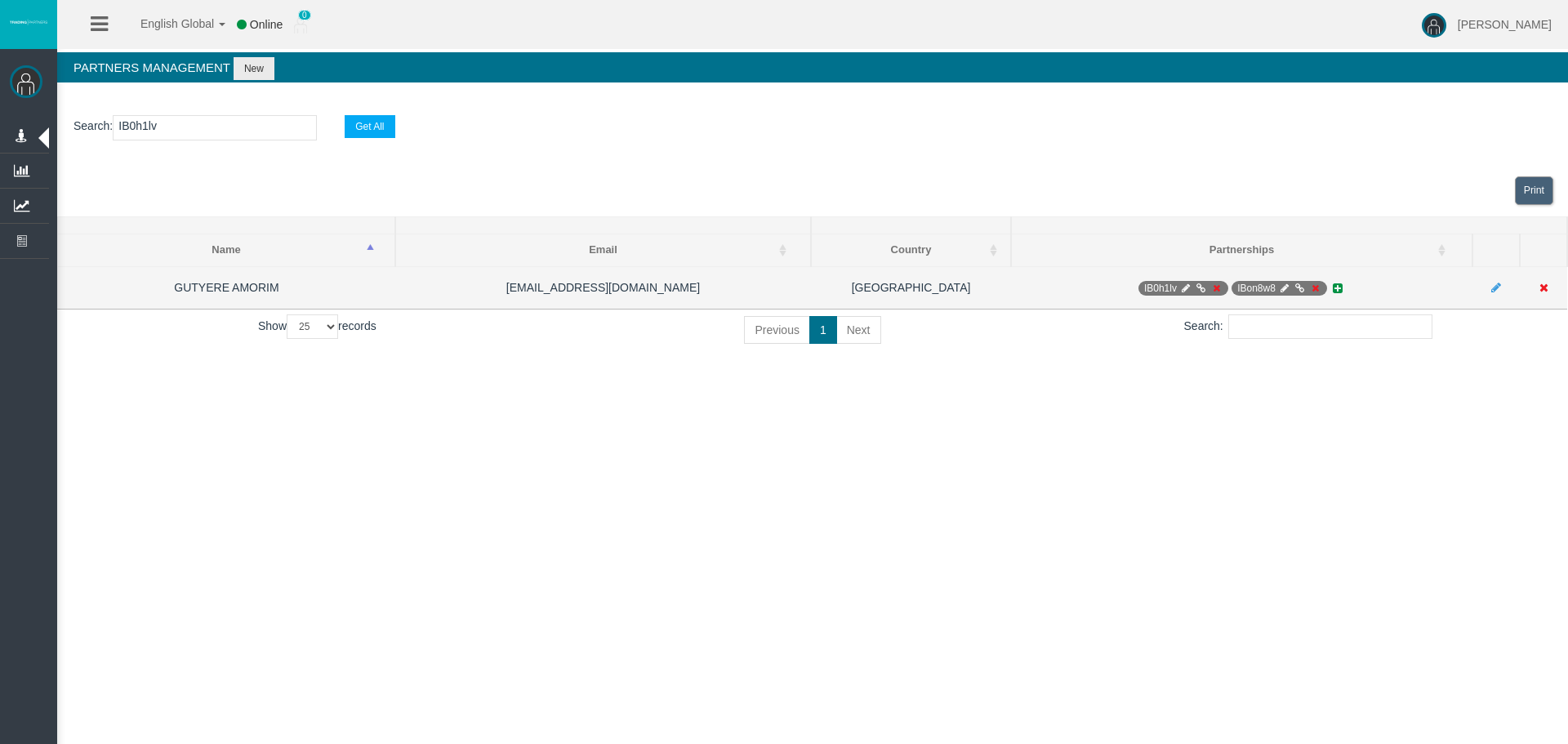
type input "IB0h1lv"
click at [1199, 287] on icon at bounding box center [1201, 288] width 12 height 10
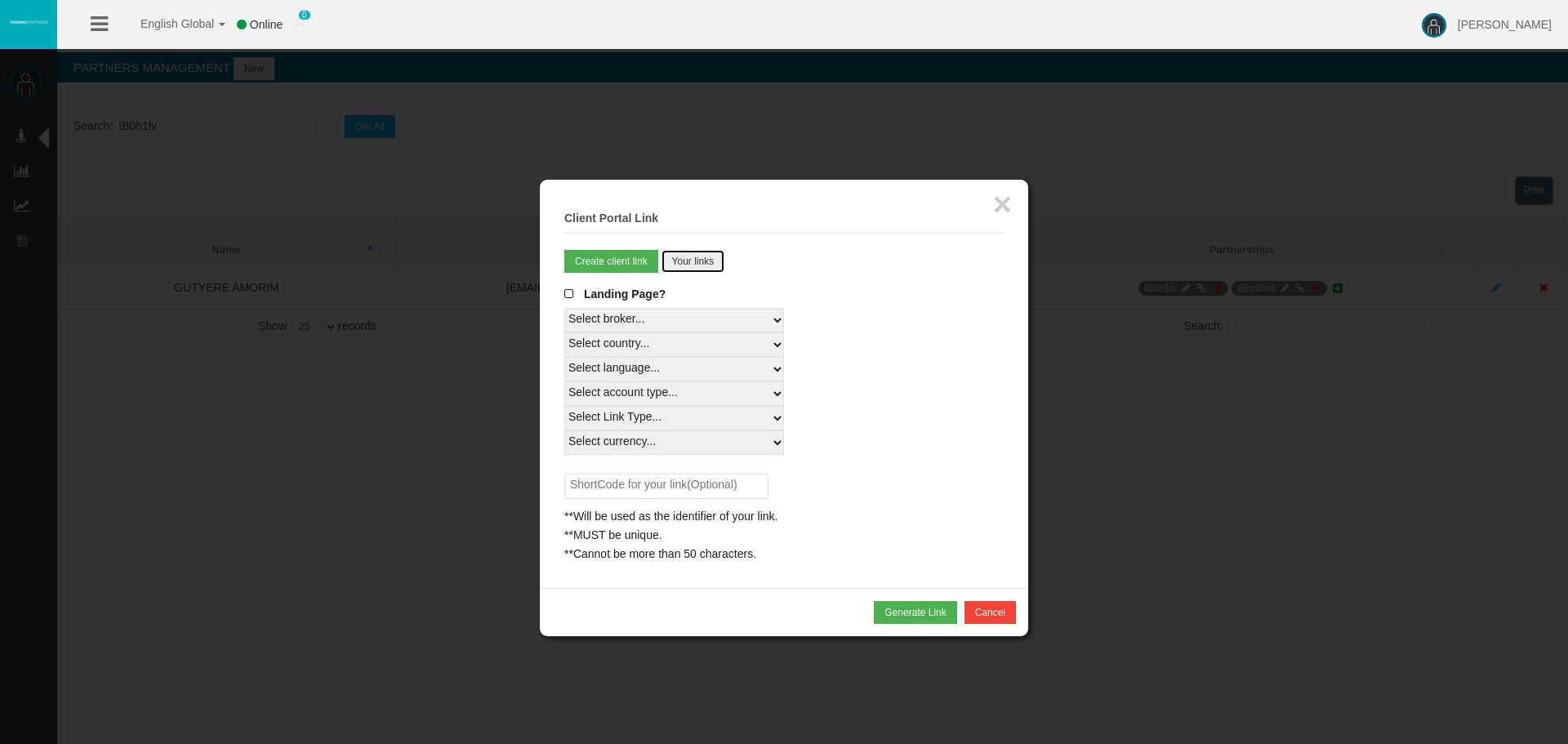
click at [689, 262] on button "Your links" at bounding box center [693, 261] width 64 height 23
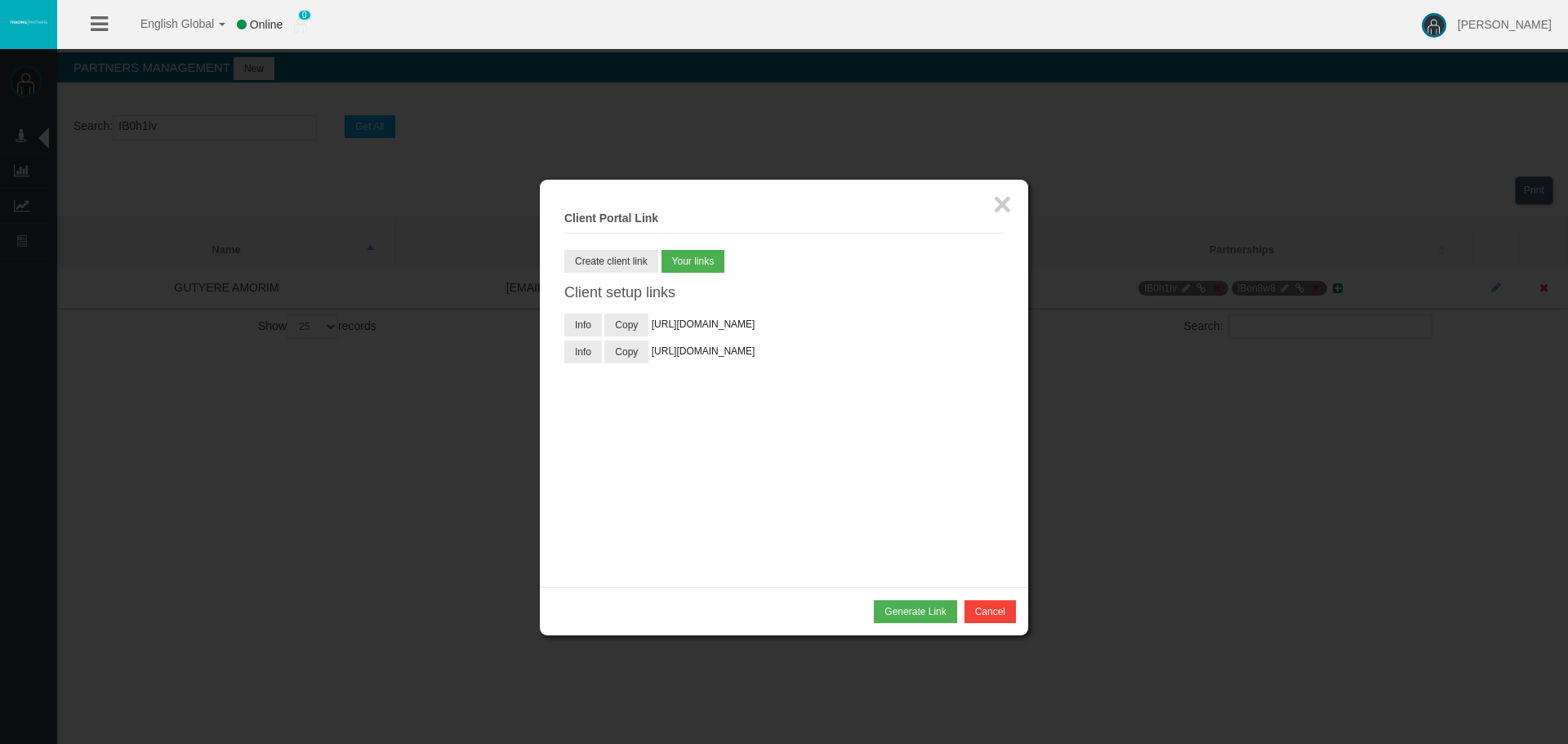
click at [855, 494] on div at bounding box center [783, 501] width 439 height 122
click at [937, 501] on div at bounding box center [783, 501] width 439 height 122
drag, startPoint x: 633, startPoint y: 324, endPoint x: 60, endPoint y: 295, distance: 573.7
click at [633, 324] on button "Copy" at bounding box center [625, 325] width 44 height 23
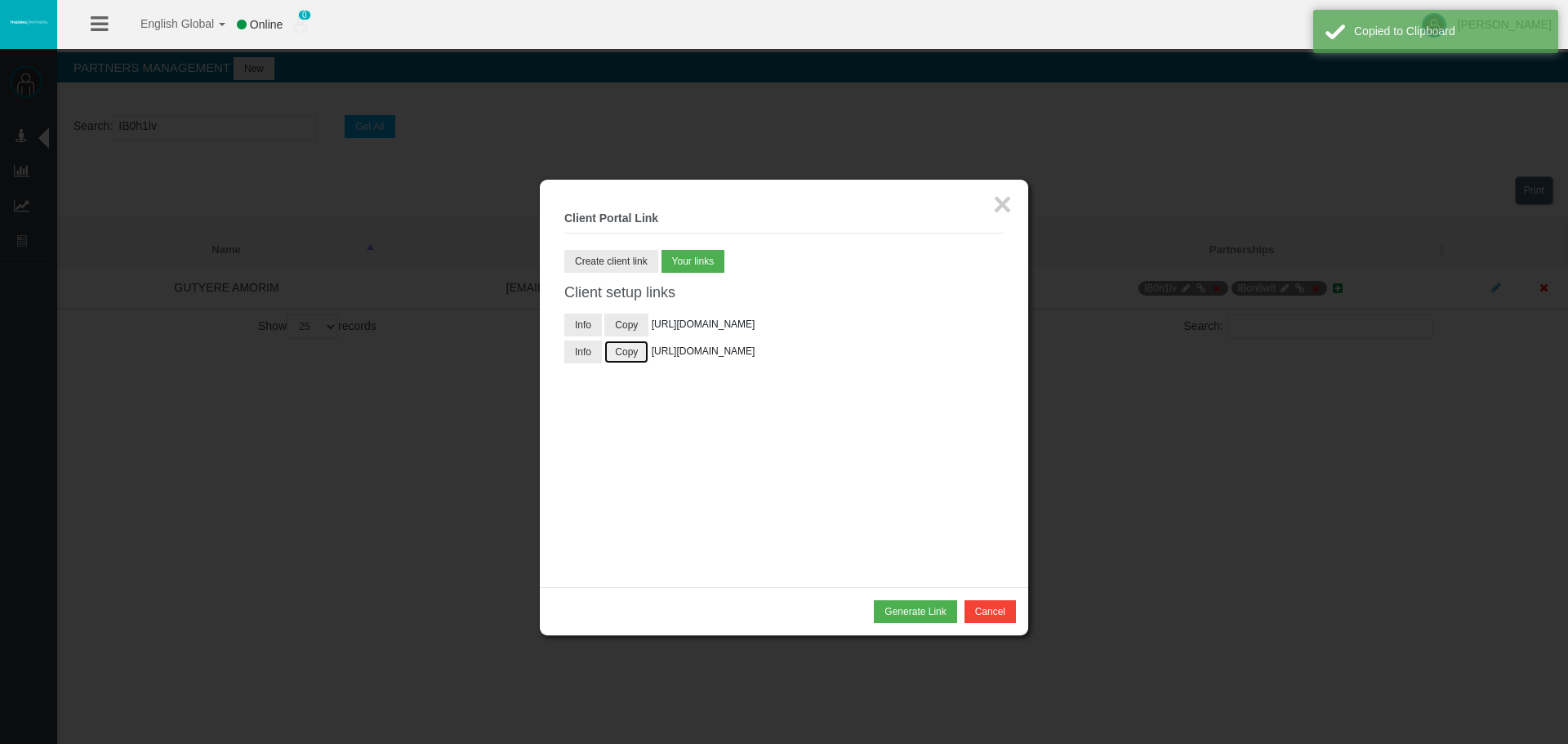
click at [636, 363] on button "Copy" at bounding box center [625, 352] width 44 height 23
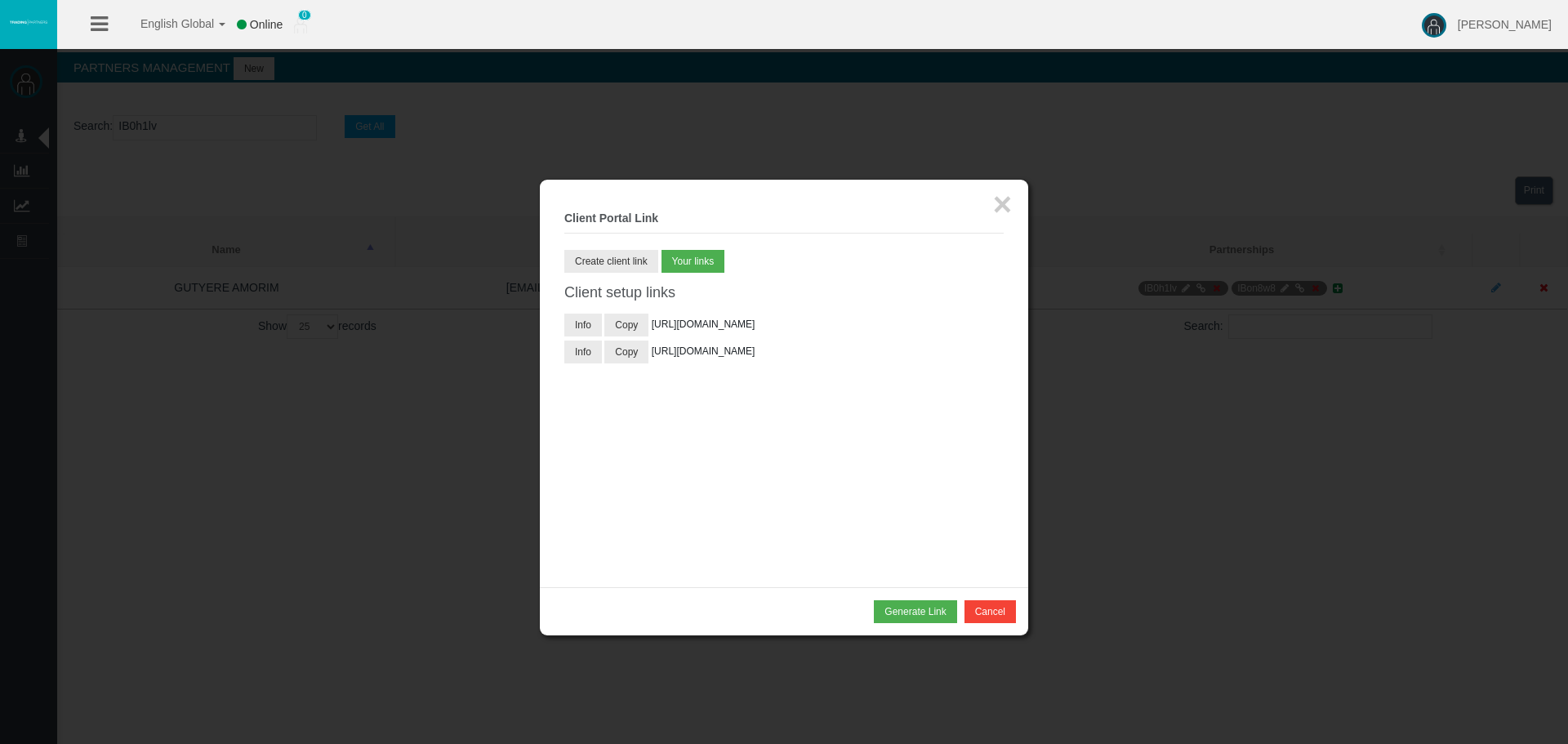
click at [988, 195] on div "× Client Portal Link Create client link Create partner link Your links Master I…" at bounding box center [784, 383] width 489 height 407
drag, startPoint x: 1003, startPoint y: 195, endPoint x: 1105, endPoint y: 212, distance: 103.4
click at [1007, 195] on button "×" at bounding box center [1002, 204] width 19 height 33
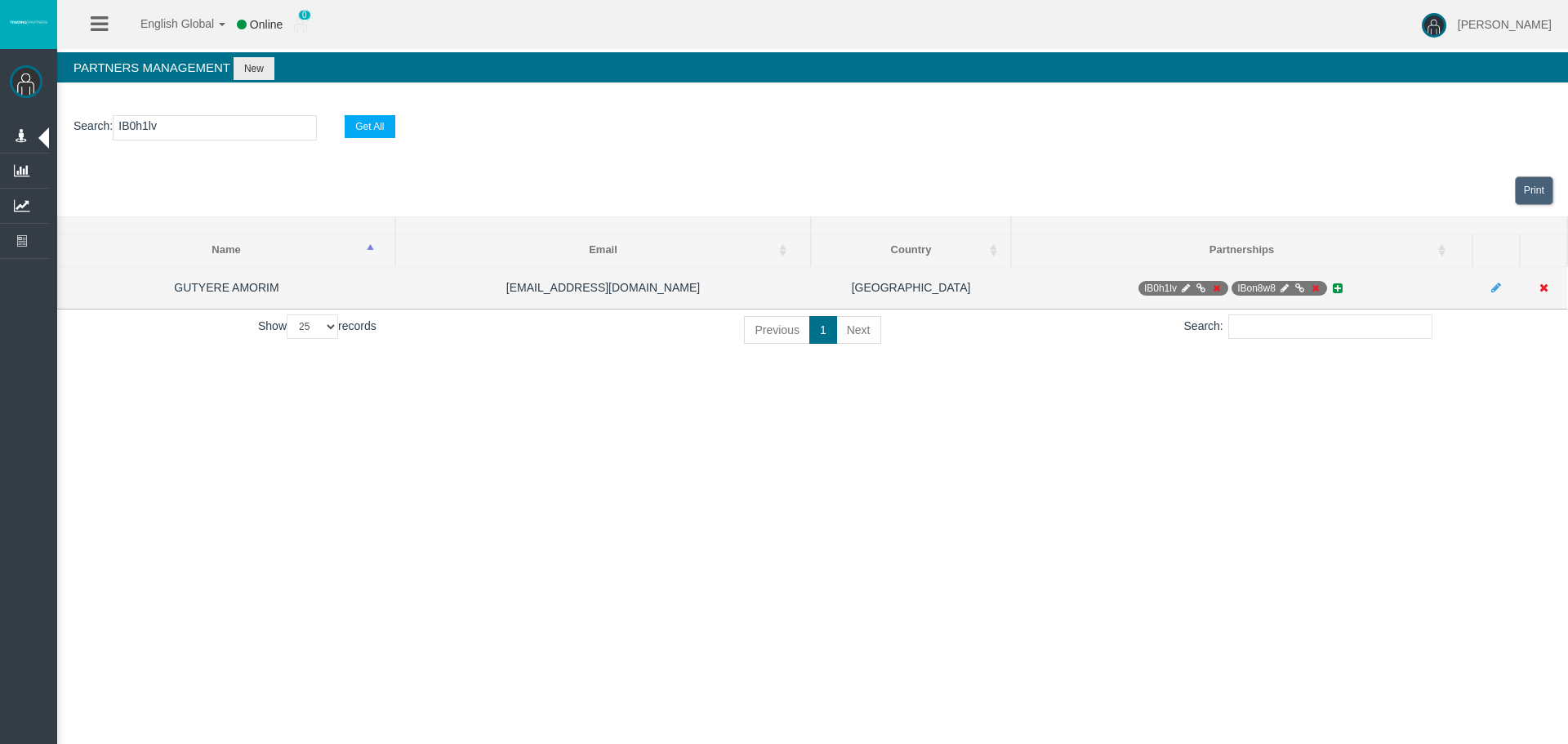
click at [1302, 288] on icon at bounding box center [1299, 288] width 12 height 10
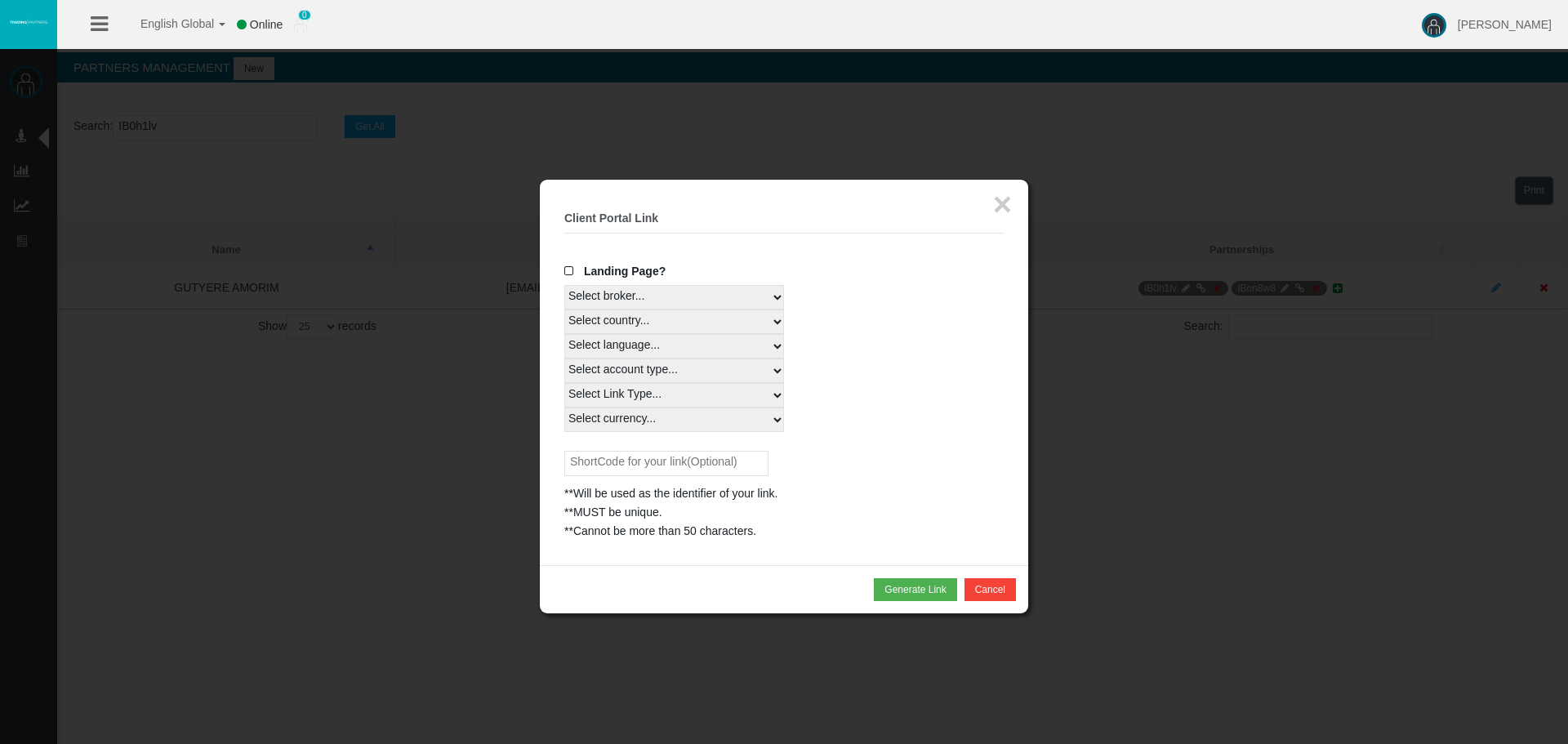
click at [612, 269] on span "Landing Page?" at bounding box center [625, 270] width 81 height 13
click at [0, 0] on input "Landing Page?" at bounding box center [0, 0] width 0 height 0
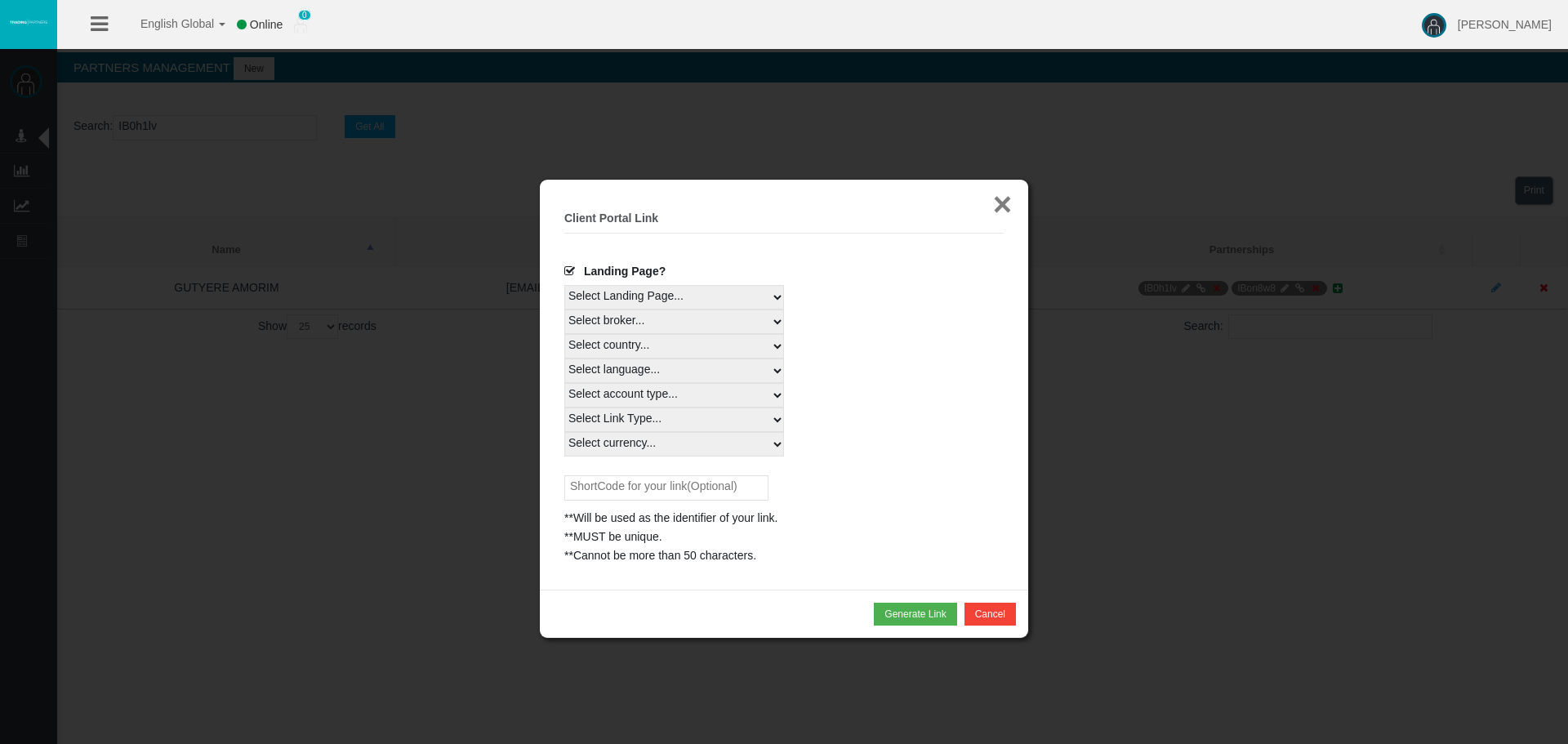
click at [1006, 194] on button "×" at bounding box center [1002, 204] width 19 height 33
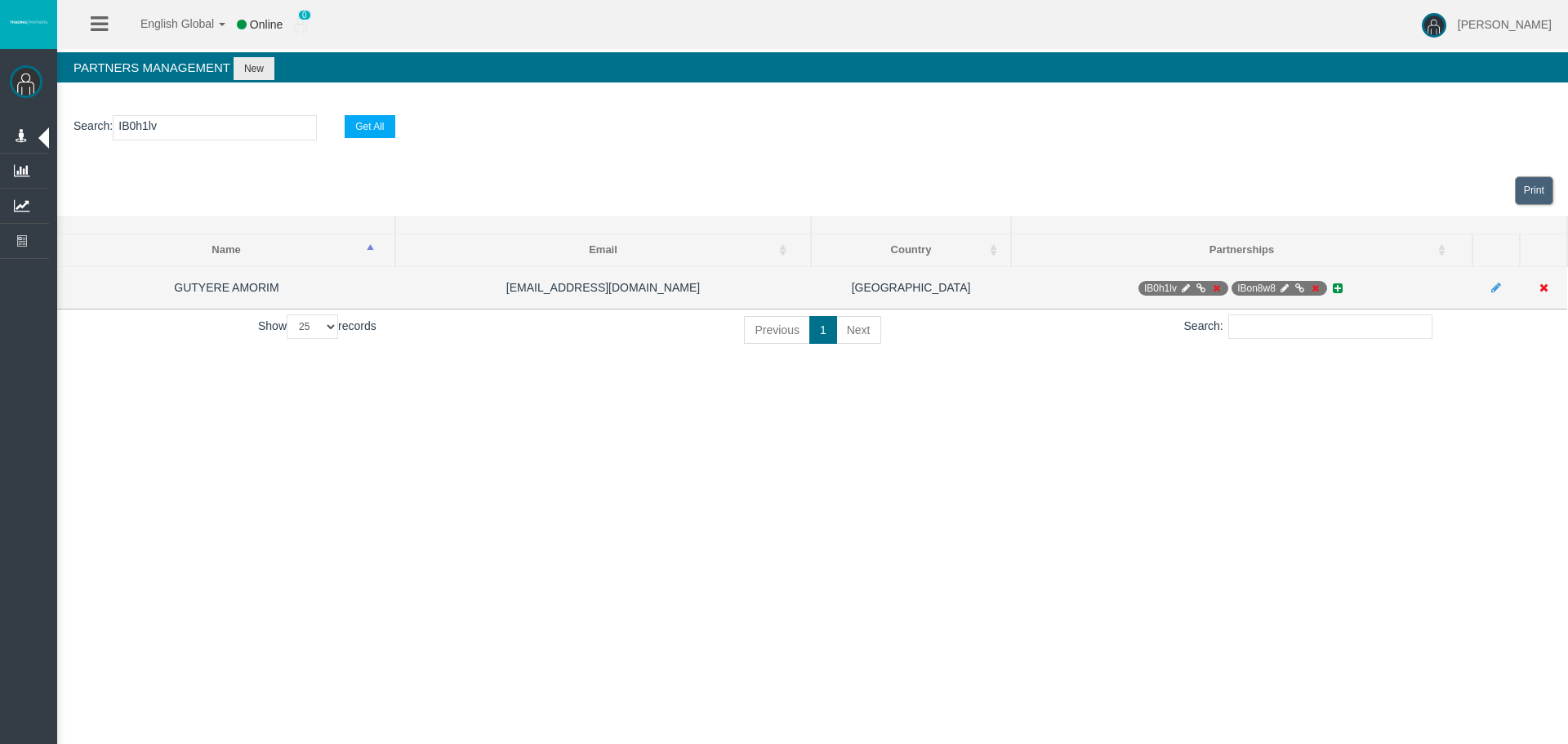
click at [1201, 288] on icon at bounding box center [1201, 288] width 12 height 10
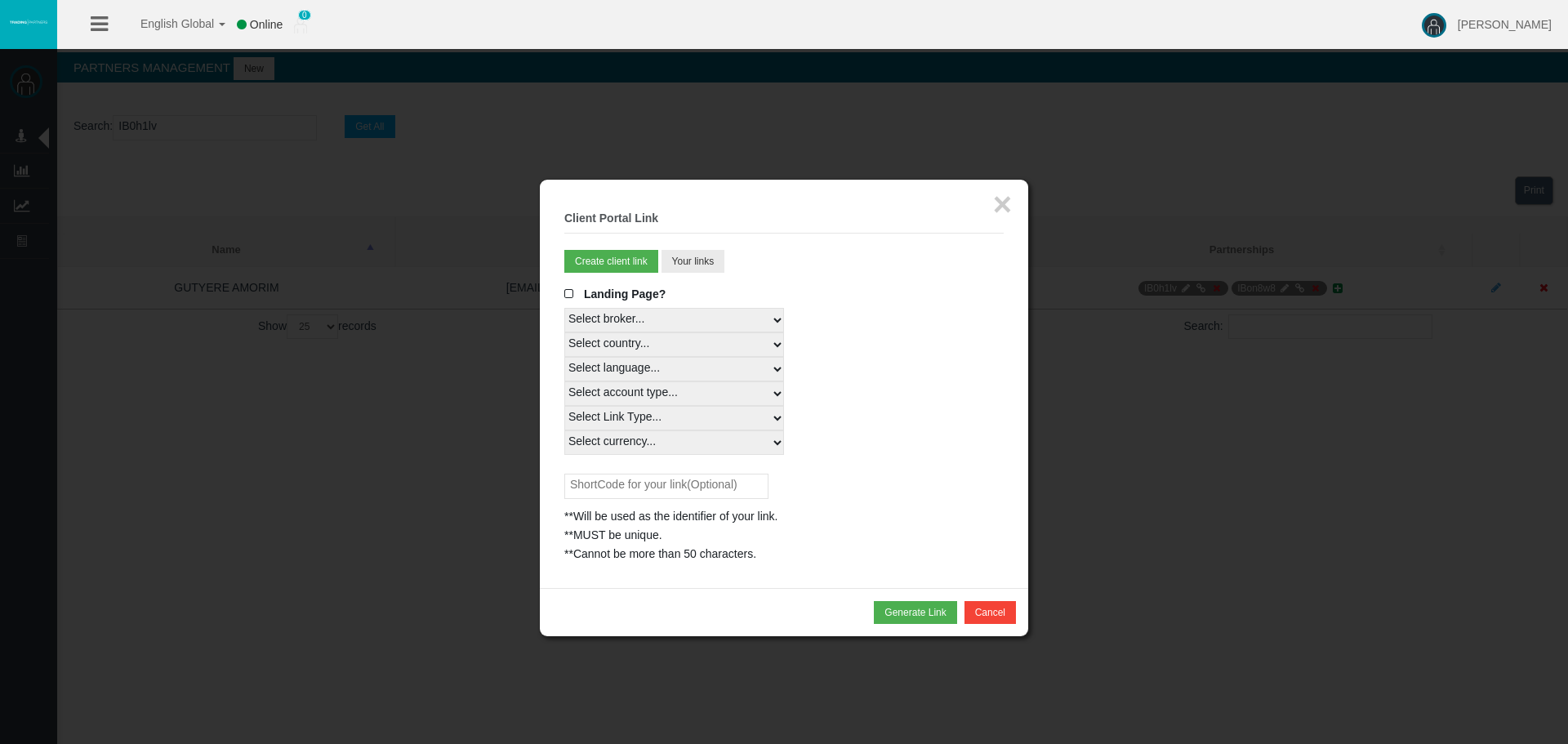
click at [731, 261] on fieldset "× Client Portal Link Create client link Create partner link Your links Master I…" at bounding box center [783, 384] width 439 height 359
click at [697, 257] on button "Your links" at bounding box center [693, 261] width 64 height 23
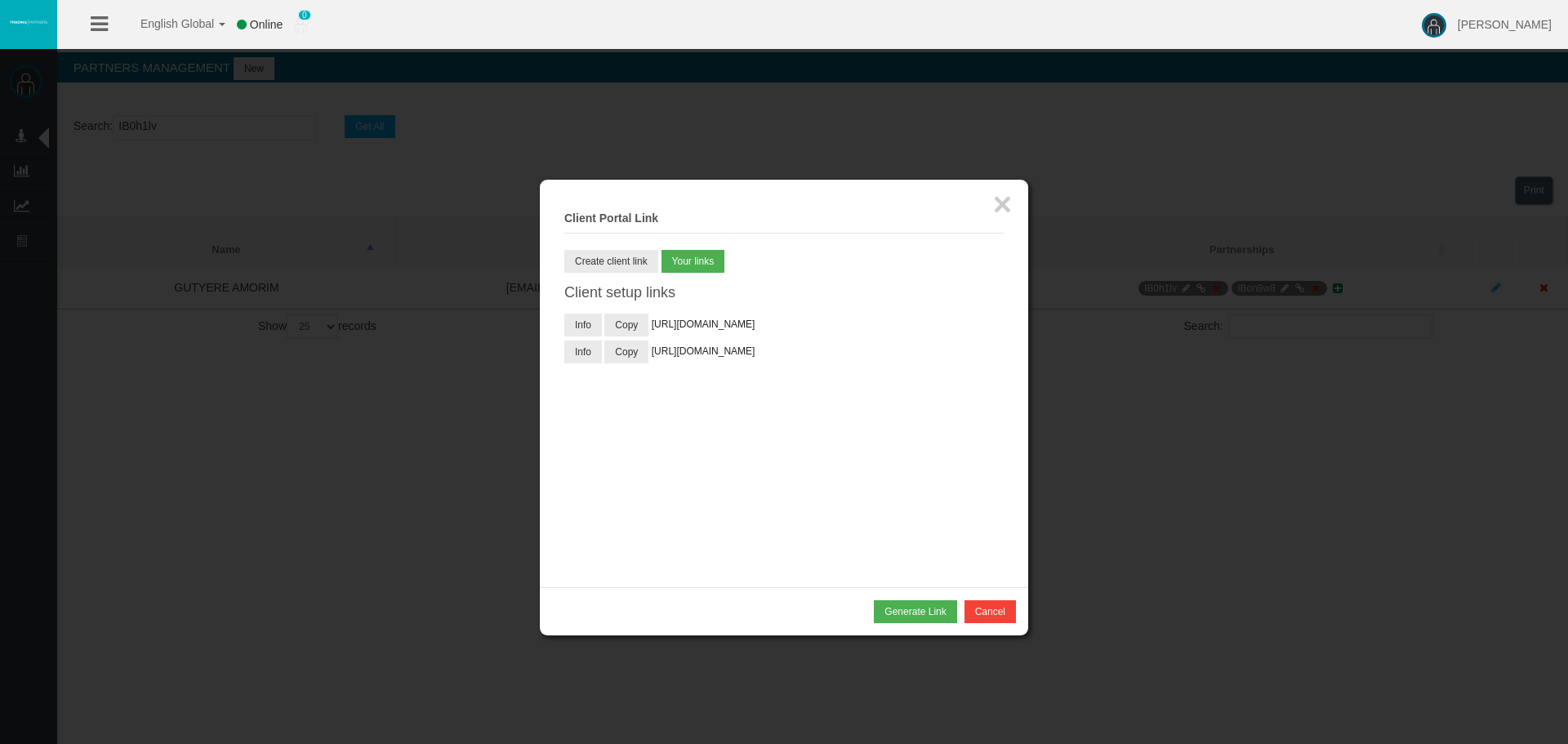
click at [733, 336] on li "Info Copy https://www.t4trade.com/pt/register?pCode=AgCapital&utm_source=192681…" at bounding box center [783, 325] width 439 height 23
click at [748, 330] on span "https://www.t4trade.com/pt/register?pCode=AgCapital&utm_source=19268107&utm_med…" at bounding box center [703, 324] width 104 height 11
click at [725, 330] on span "https://www.t4trade.com/pt/register?pCode=AgCapital&utm_source=19268107&utm_med…" at bounding box center [703, 324] width 104 height 11
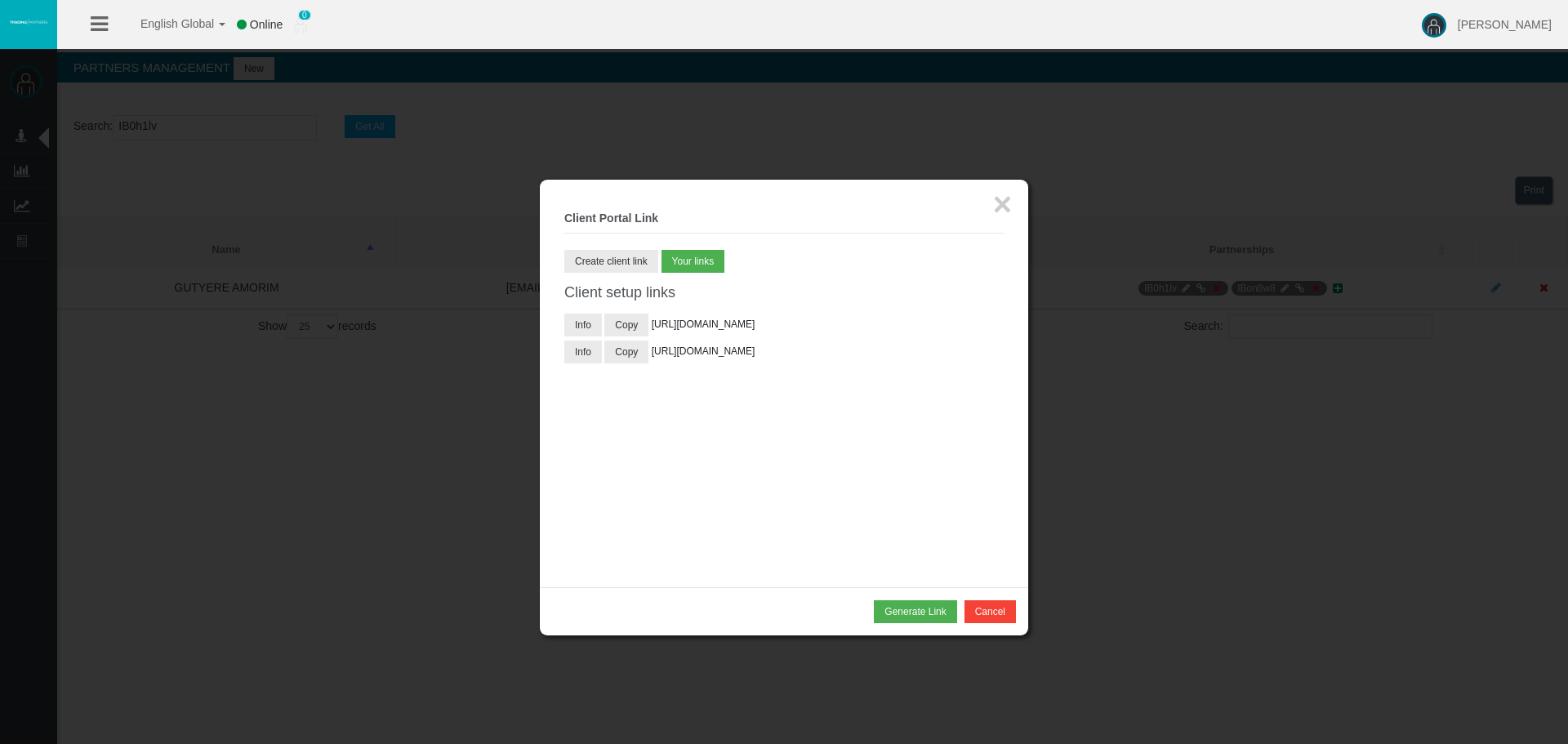
copy span "19268107"
drag, startPoint x: 757, startPoint y: 416, endPoint x: 784, endPoint y: 416, distance: 27.0
click at [784, 416] on div "Info Copy https://www.t4trade.com/pt/register?pCode=AgCapital&utm_source=192681…" at bounding box center [783, 370] width 439 height 122
click at [785, 416] on div "Info Copy https://www.t4trade.com/pt/register?pCode=AgCapital&utm_source=192681…" at bounding box center [783, 370] width 439 height 122
click at [996, 214] on button "×" at bounding box center [1002, 204] width 19 height 33
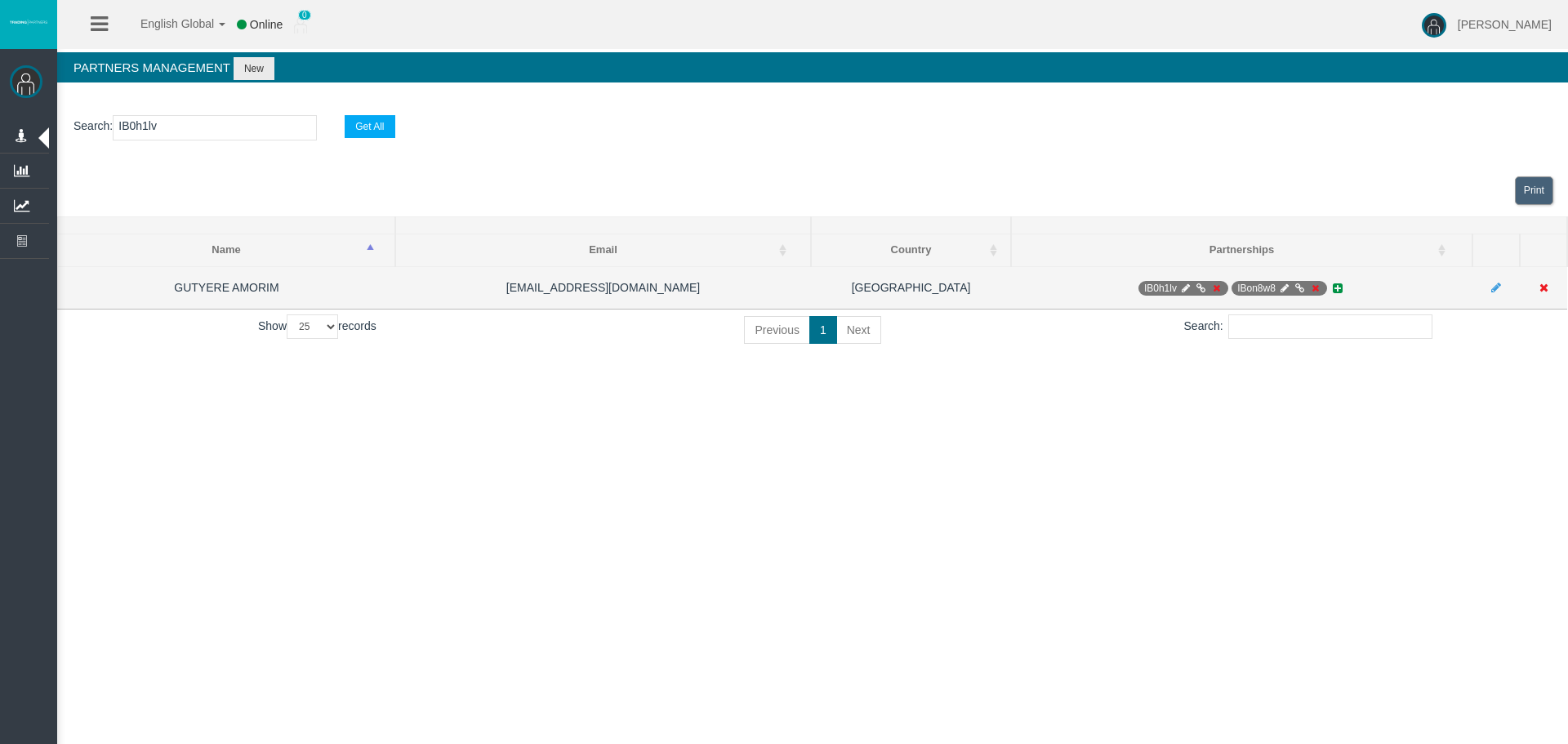
click at [1287, 277] on td "IB0h1lv IBon8w8" at bounding box center [1241, 287] width 462 height 42
click at [1285, 288] on icon at bounding box center [1284, 288] width 12 height 10
select select "0"
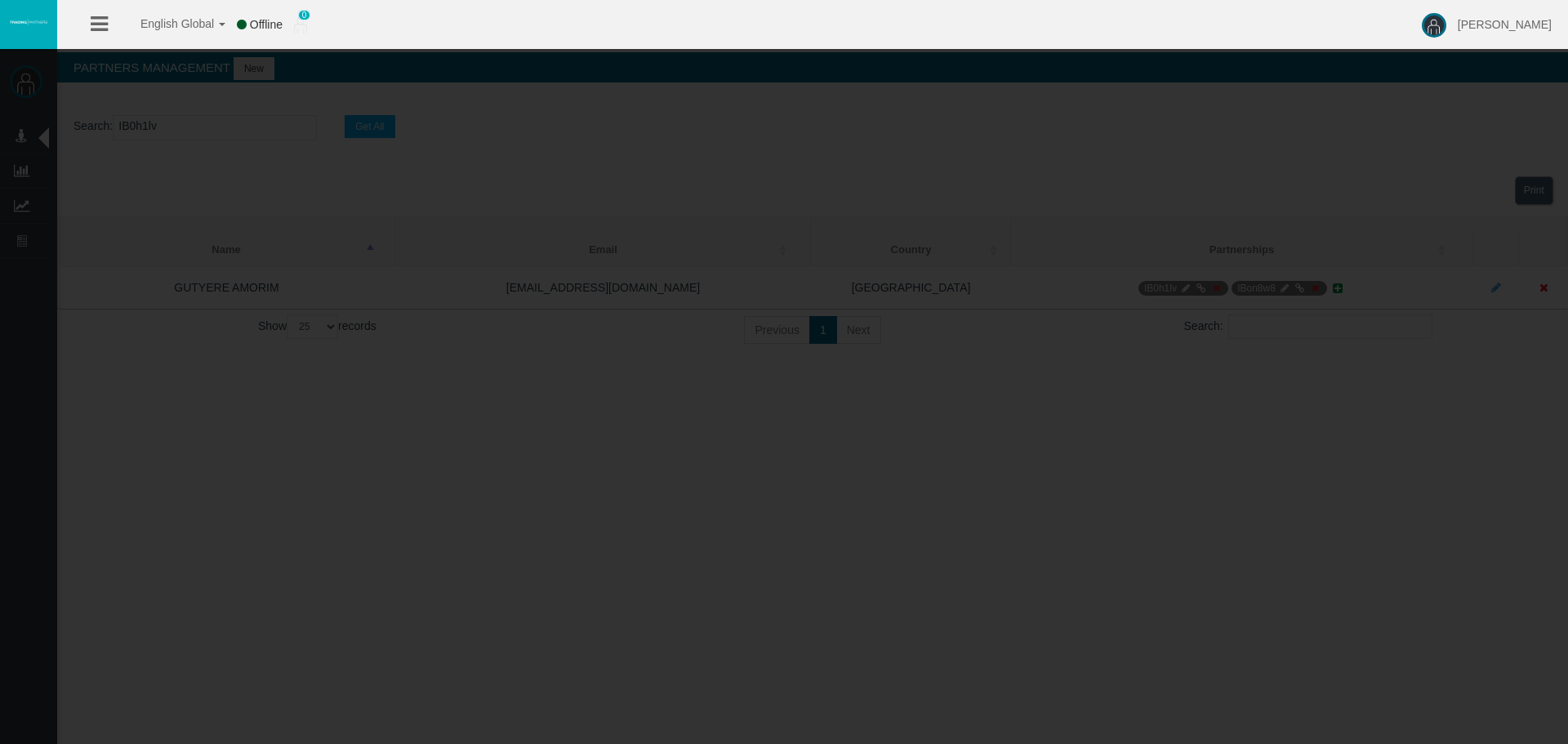
type input "IBon8w8"
type input "19268293"
select select "1"
type input "19268293"
select select "1"
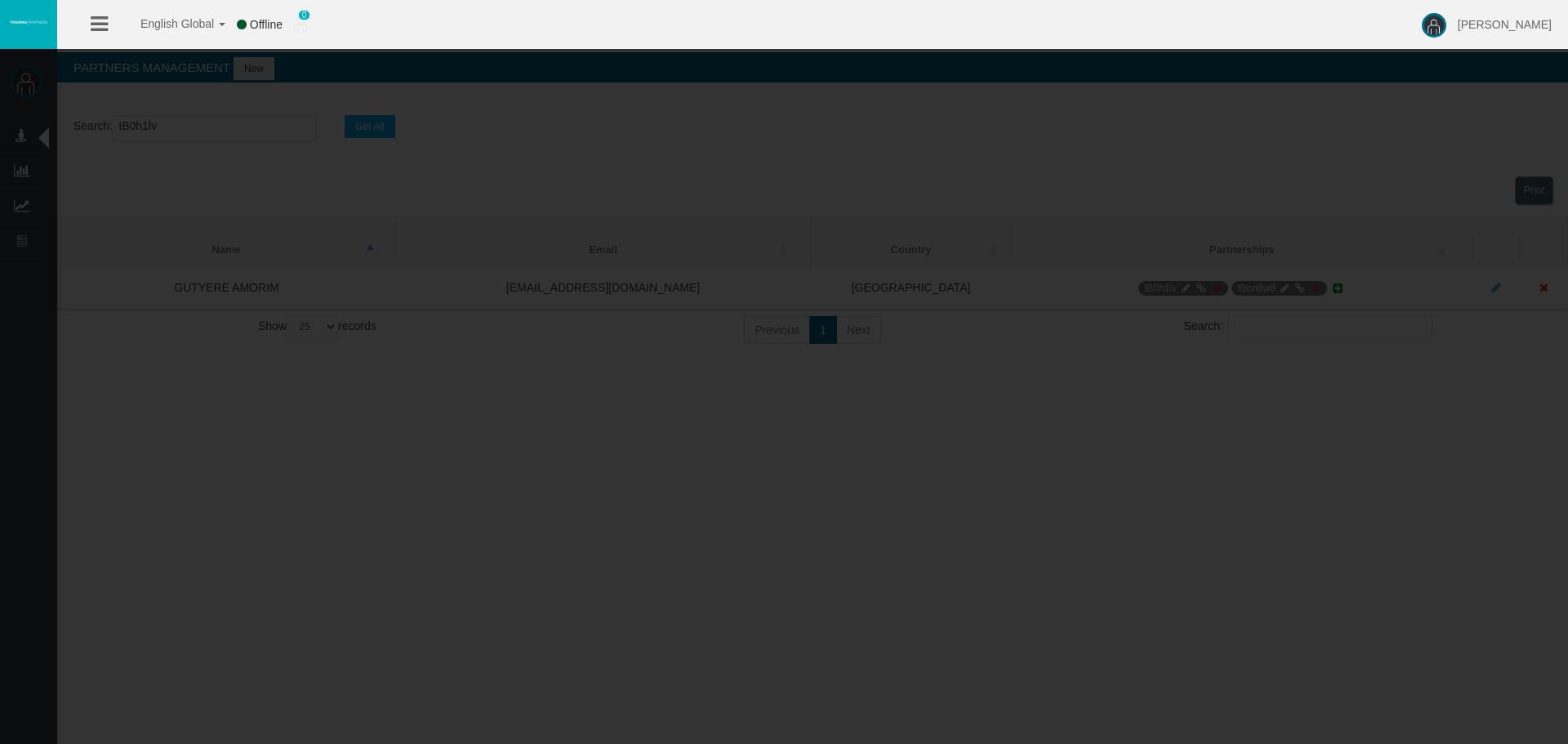
select select
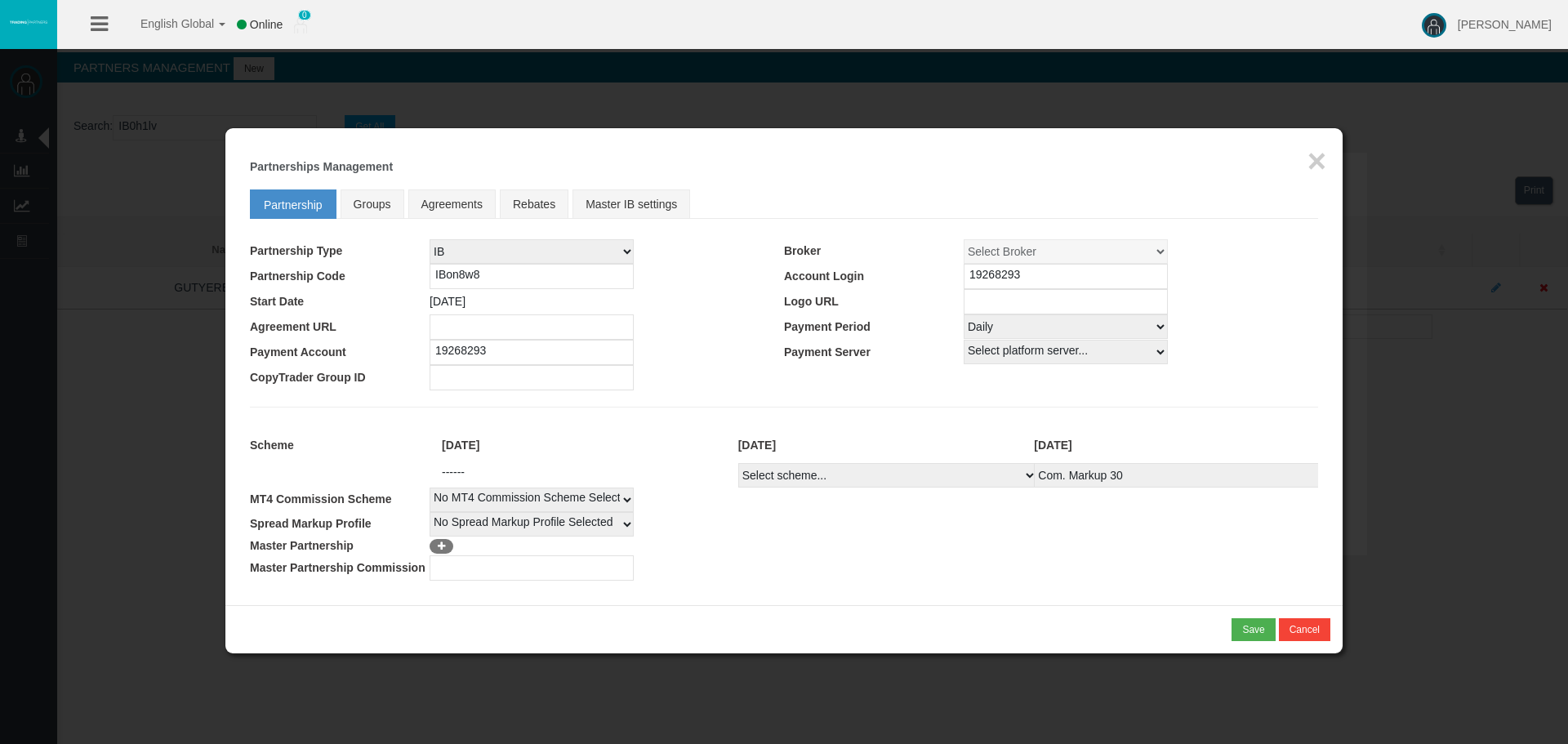
click at [993, 283] on input "19268293" at bounding box center [1066, 275] width 204 height 25
click at [1315, 159] on button "×" at bounding box center [1317, 161] width 19 height 33
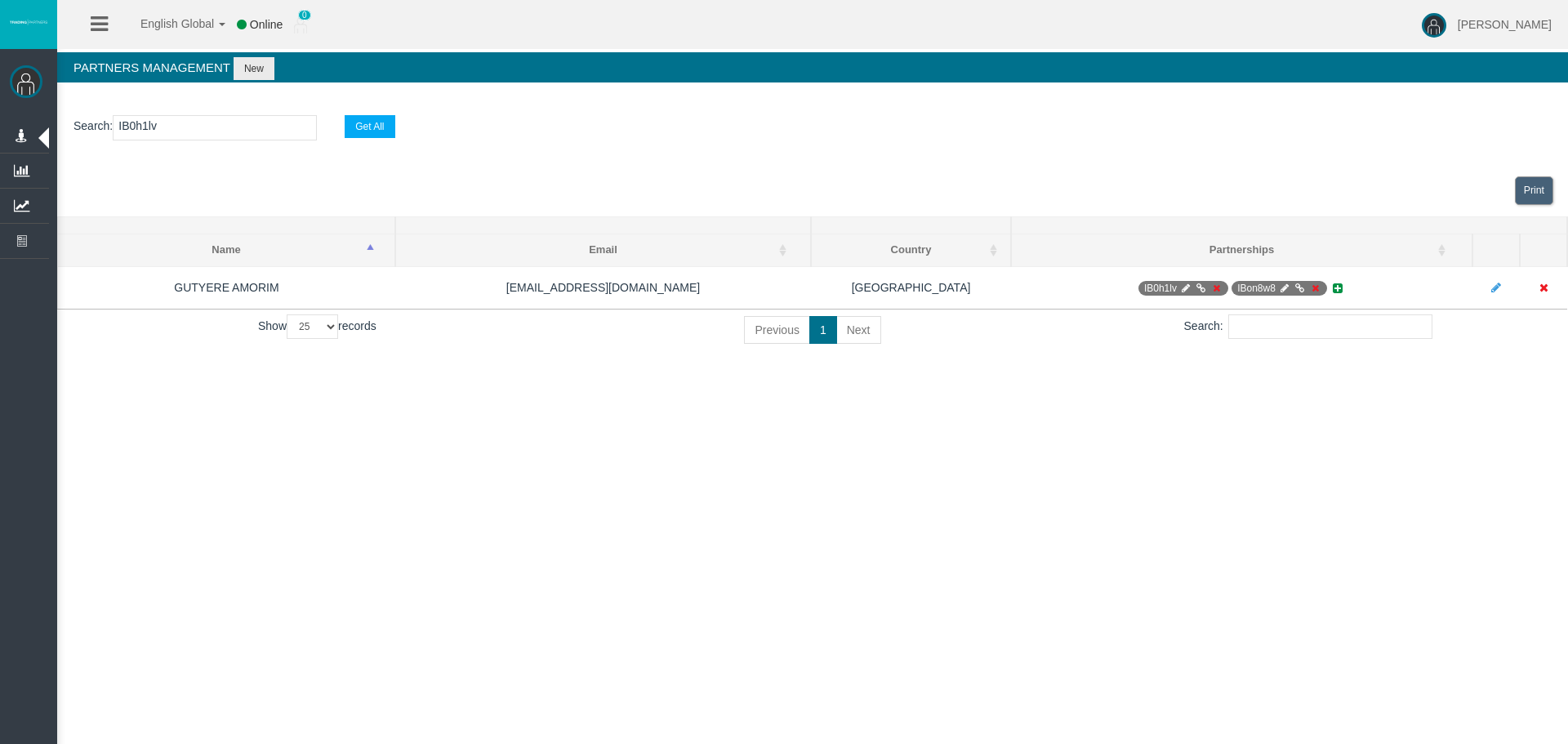
click at [170, 143] on section "Search : IB0h1lv Get All" at bounding box center [813, 132] width 1511 height 66
click at [171, 131] on input "IB0h1lv" at bounding box center [215, 127] width 204 height 25
paste input "xn5d8"
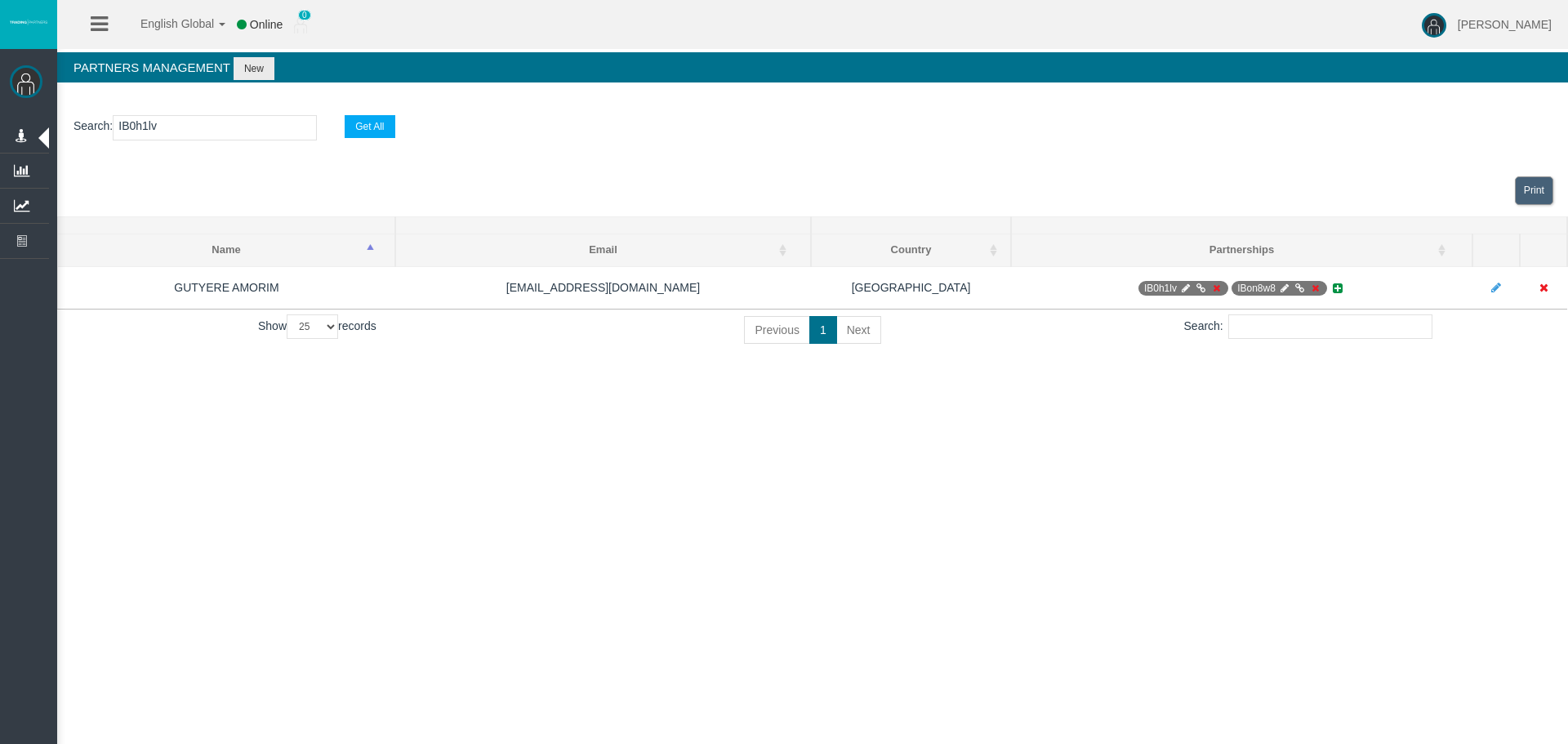
type input "IBxn5d8"
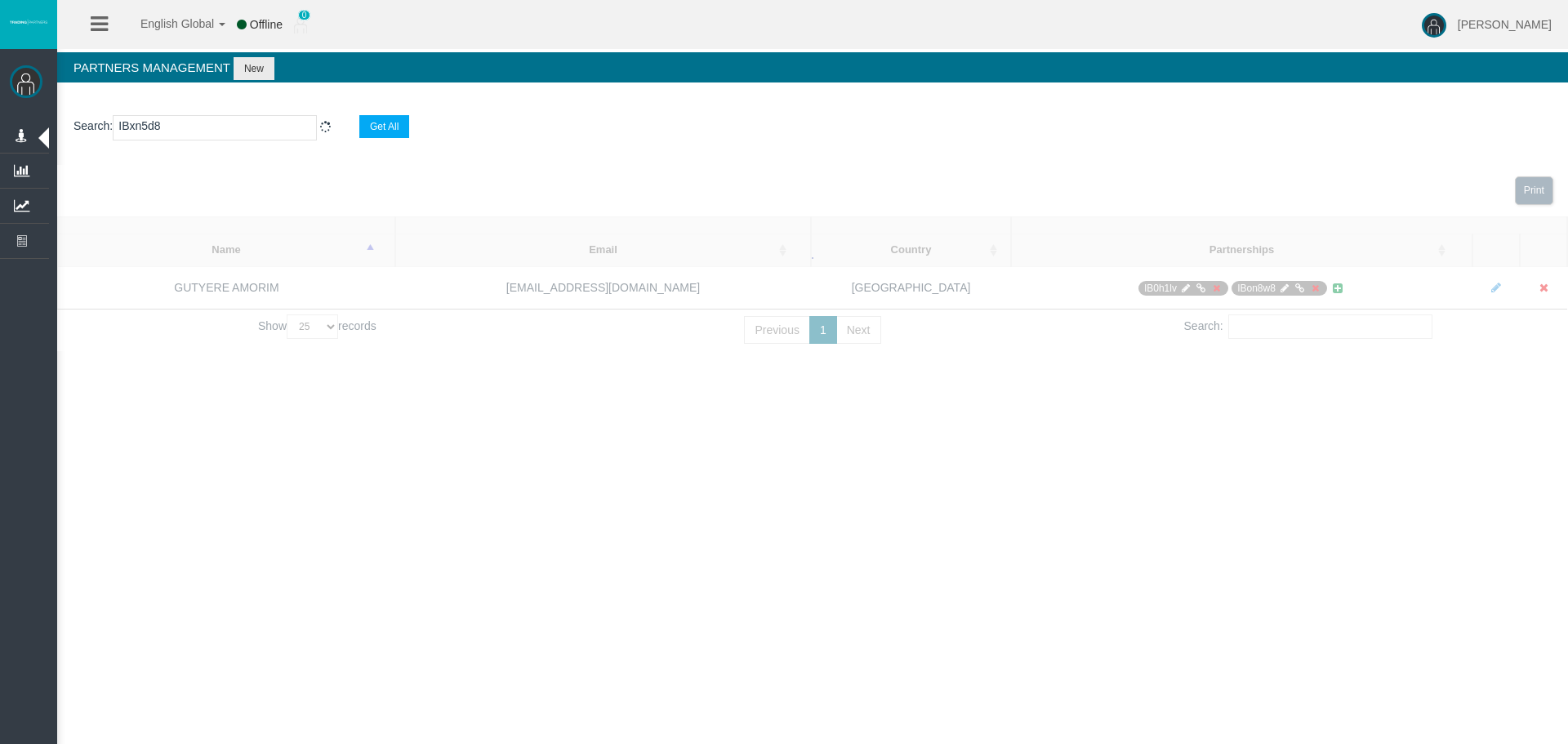
select select "25"
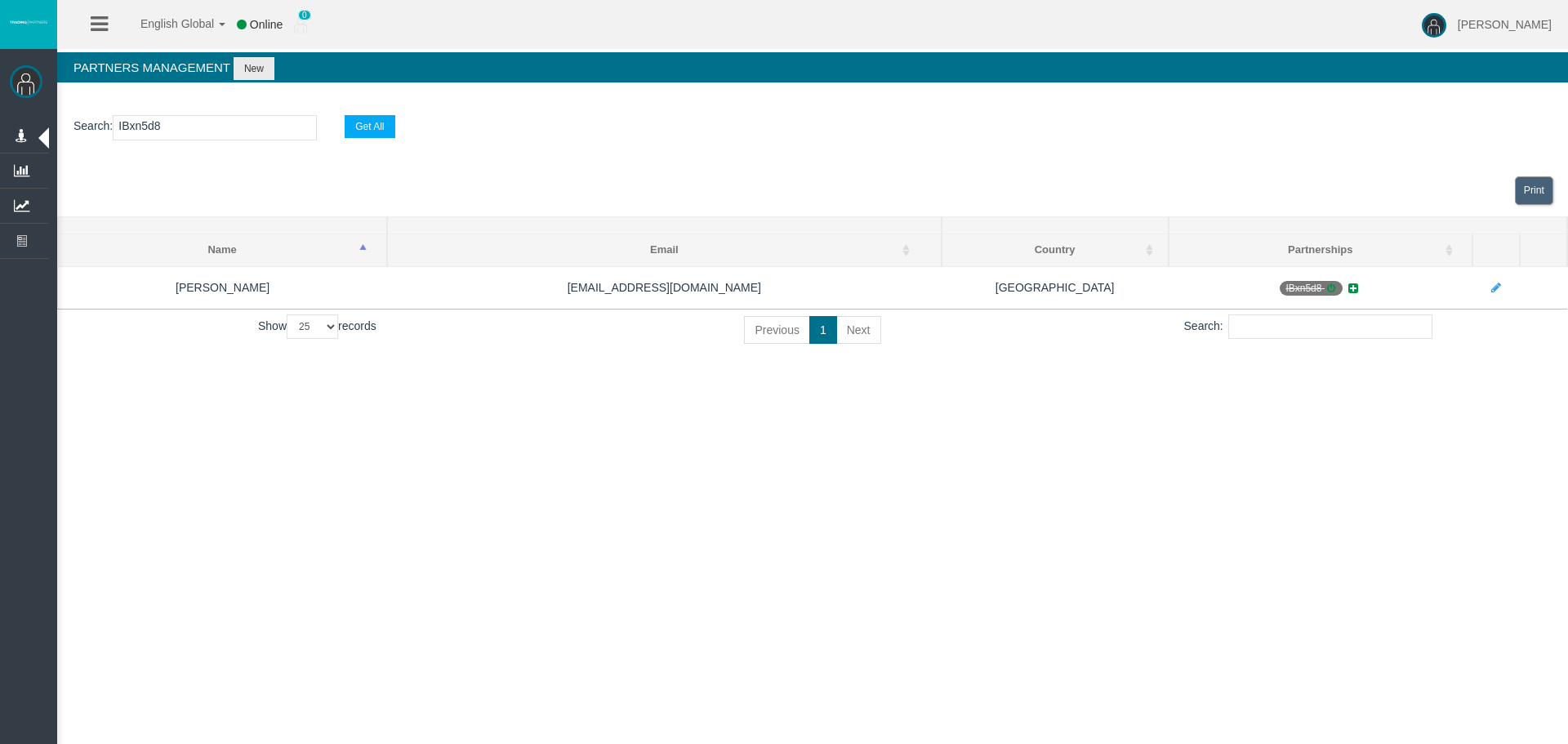
type input "IBxn5d8"
click at [1294, 569] on div "English Global 简体中文 English Global 日本語 한국어 Online 0 Loizos Matthaiou Help Log O…" at bounding box center [784, 372] width 1568 height 744
click at [1304, 518] on div "English Global 简体中文 English Global 日本語 한국어 Online 0 Loizos Matthaiou Help Log O…" at bounding box center [784, 372] width 1568 height 744
click at [904, 476] on div "English Global 简体中文 English Global 日本語 한국어 Online 0 Loizos Matthaiou Help Log O…" at bounding box center [784, 372] width 1568 height 744
click at [1317, 491] on div "English Global 简体中文 English Global 日本語 한국어 Online 0 Loizos Matthaiou Help Log O…" at bounding box center [784, 372] width 1568 height 744
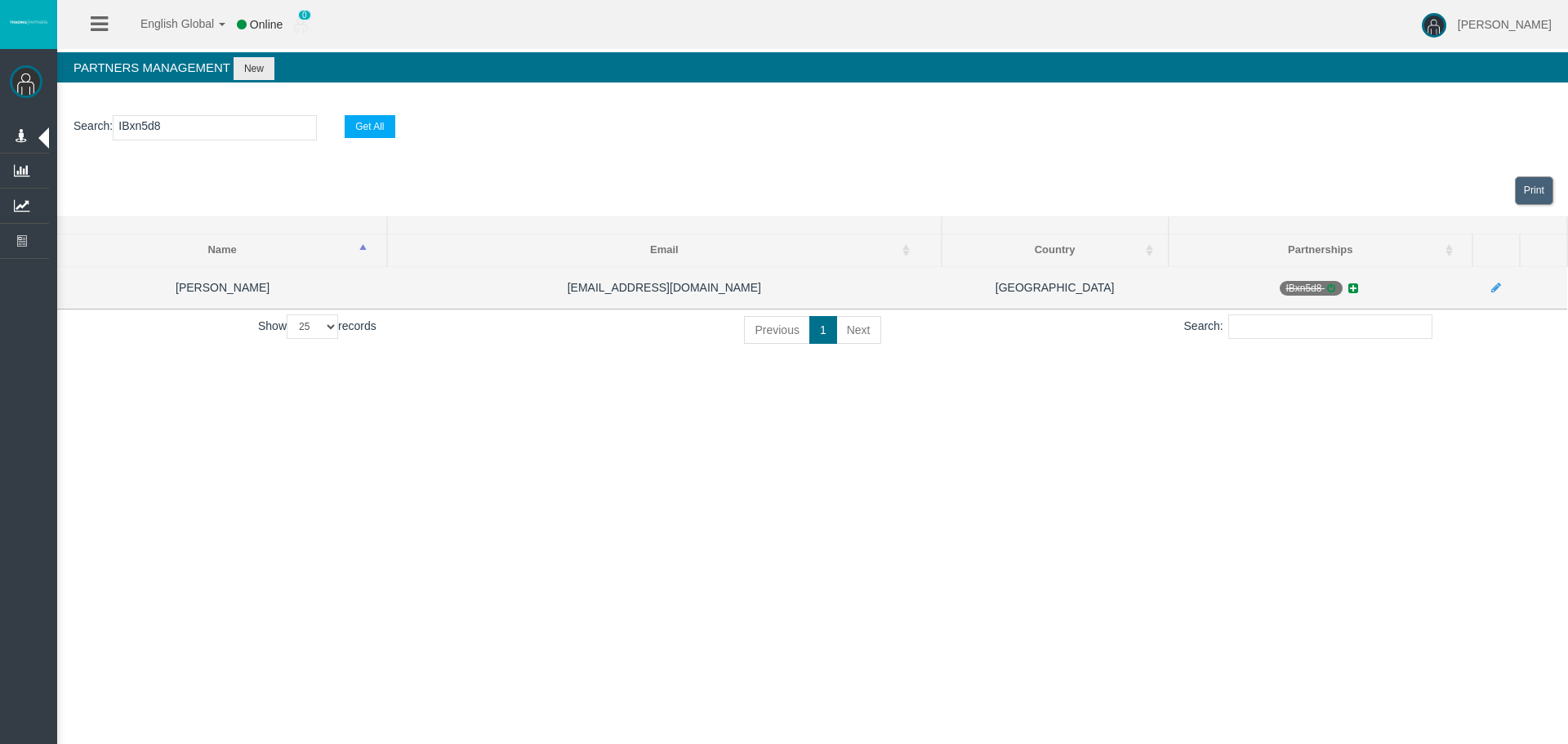
click at [1327, 293] on span "IBxn5d8" at bounding box center [1311, 288] width 63 height 15
click at [1328, 289] on icon at bounding box center [1331, 288] width 12 height 10
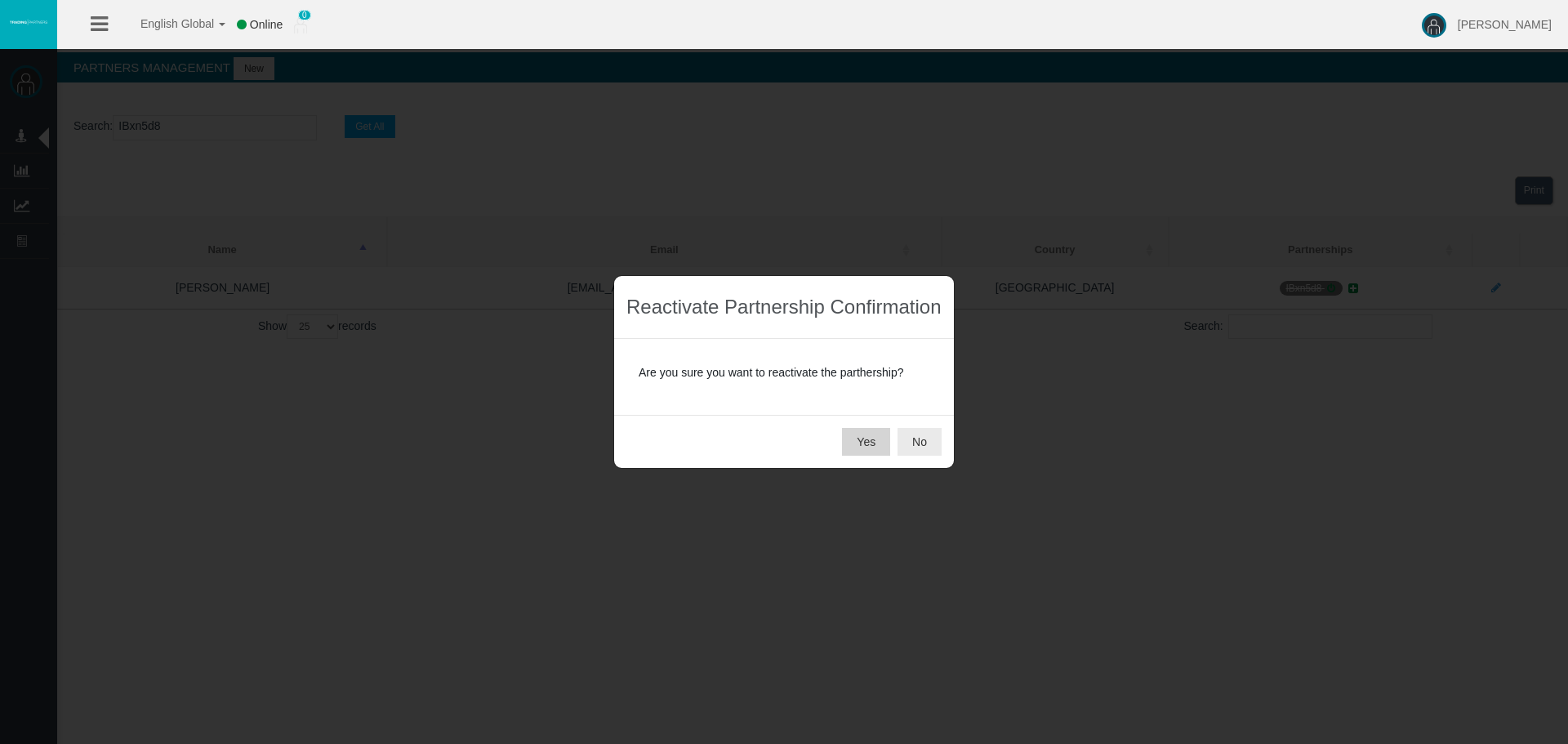
drag, startPoint x: 890, startPoint y: 442, endPoint x: 878, endPoint y: 440, distance: 12.2
click at [880, 440] on div "Yes No" at bounding box center [784, 441] width 340 height 53
click at [871, 439] on button "Yes" at bounding box center [866, 442] width 49 height 28
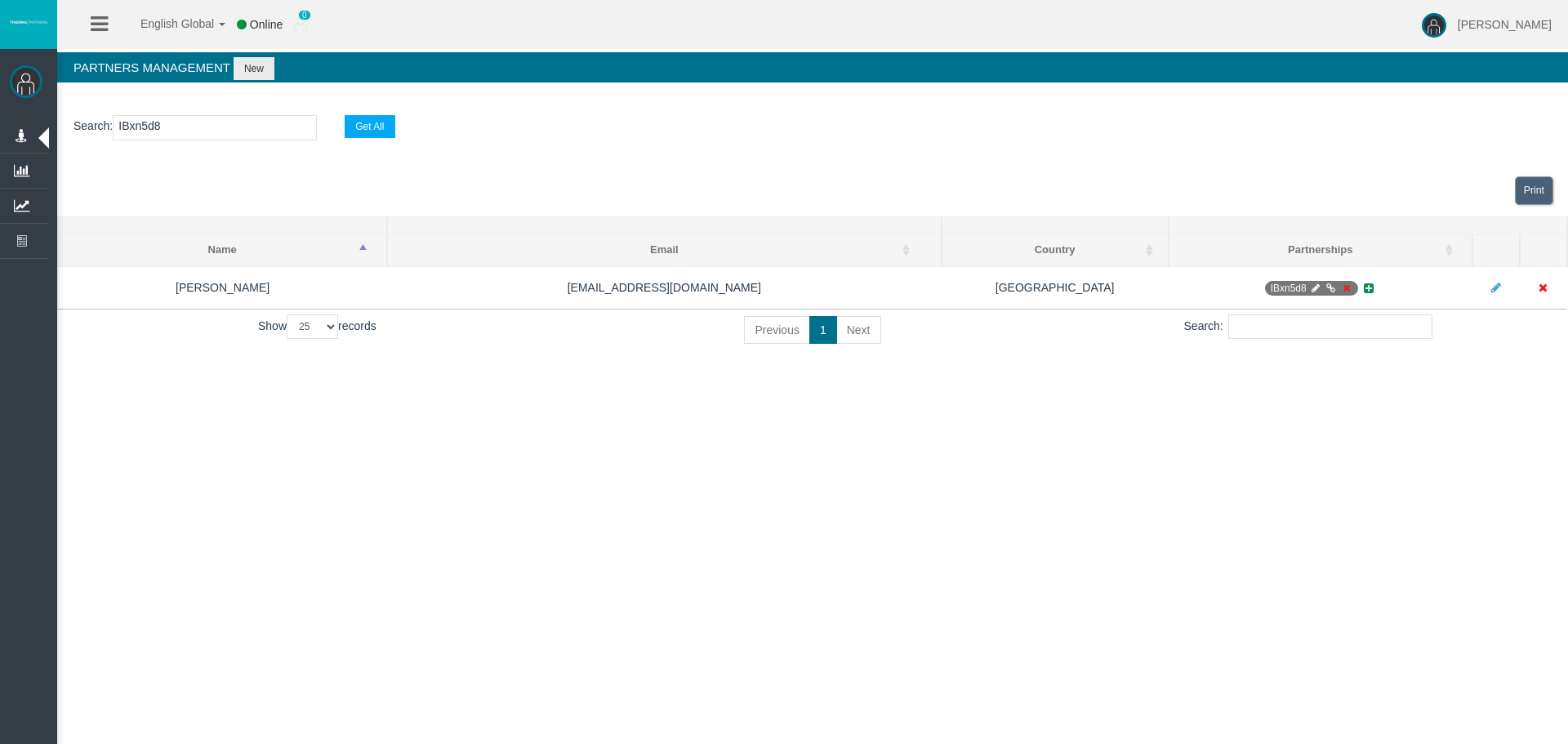
click at [189, 121] on input "IBxn5d8" at bounding box center [215, 127] width 204 height 25
click at [575, 591] on div "English Global 简体中文 English Global 日本語 한국어 Online 0 Loizos Matthaiou Help Log O…" at bounding box center [784, 372] width 1568 height 744
drag, startPoint x: 567, startPoint y: 575, endPoint x: 7, endPoint y: 516, distance: 563.1
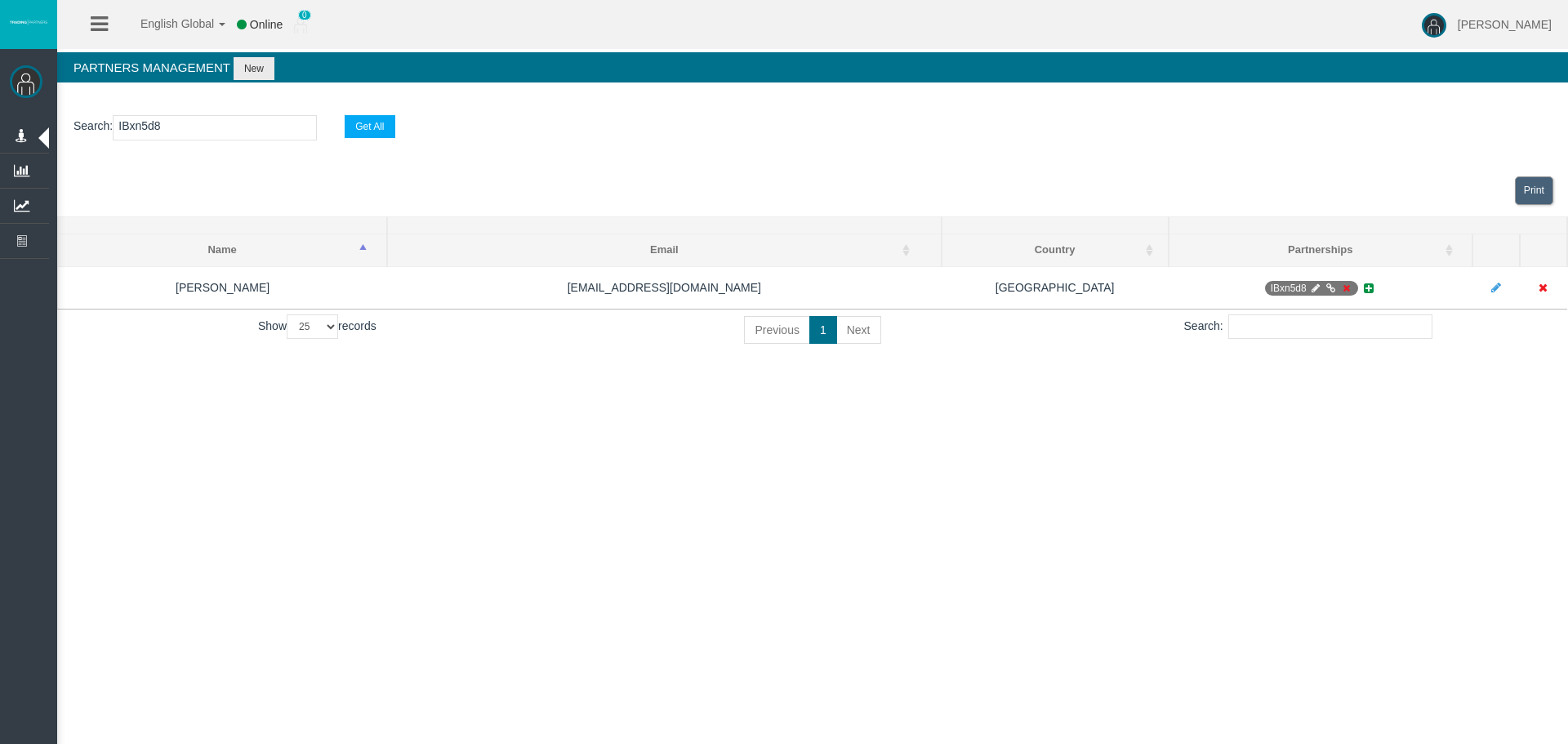
click at [381, 531] on div "English Global 简体中文 English Global 日本語 한국어 Online 0 Loizos Matthaiou Help Log O…" at bounding box center [784, 372] width 1568 height 744
click at [737, 373] on div "Loizos Matthaiou Administration Manage Platform Groups Platform Server Groups A…" at bounding box center [798, 188] width 1539 height 376
